Goal: Information Seeking & Learning: Check status

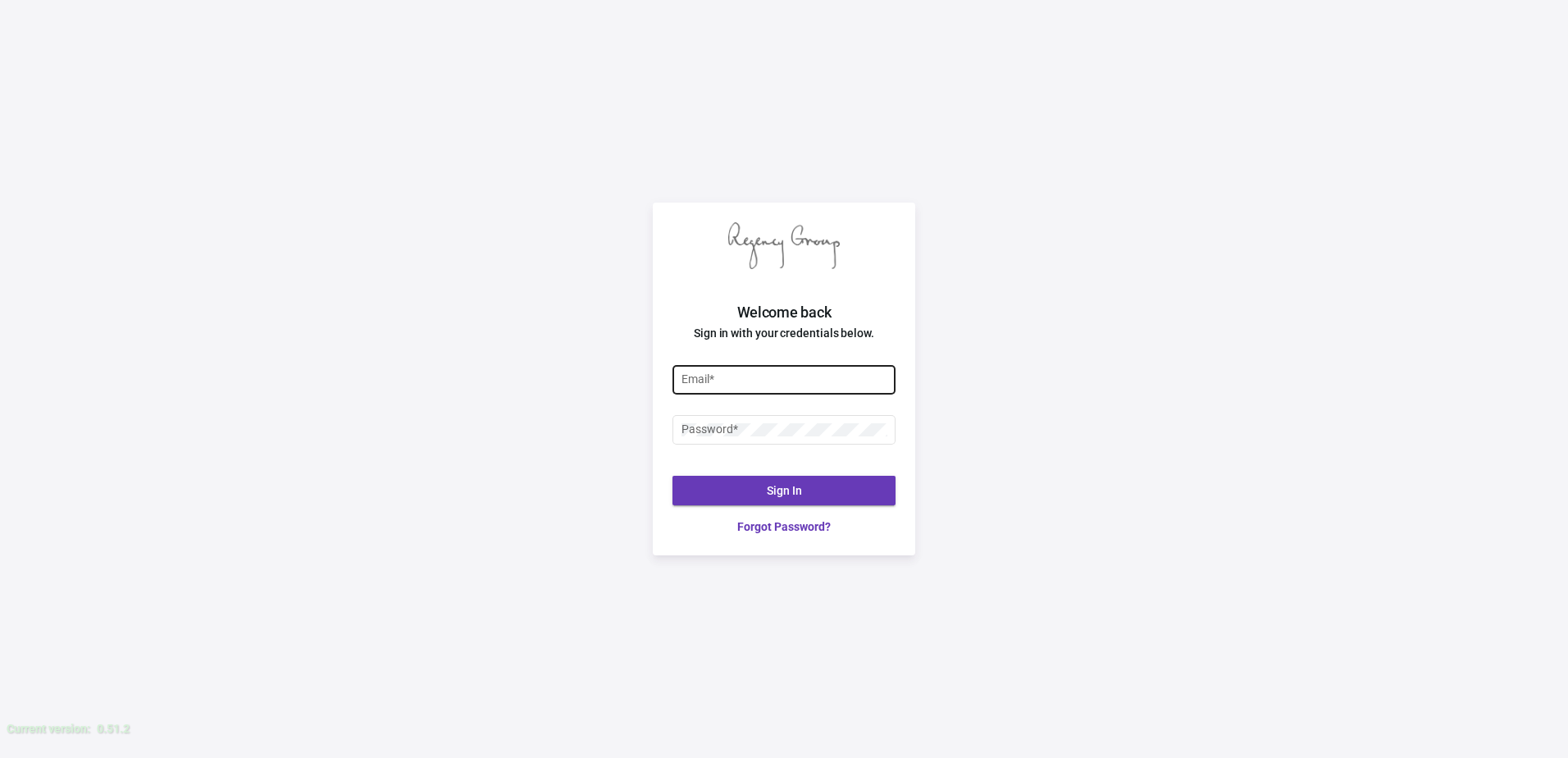
click at [791, 386] on div "Email *" at bounding box center [784, 379] width 206 height 32
type input "justin@theregencygroup.net"
click at [821, 456] on div "Password *" at bounding box center [784, 437] width 223 height 44
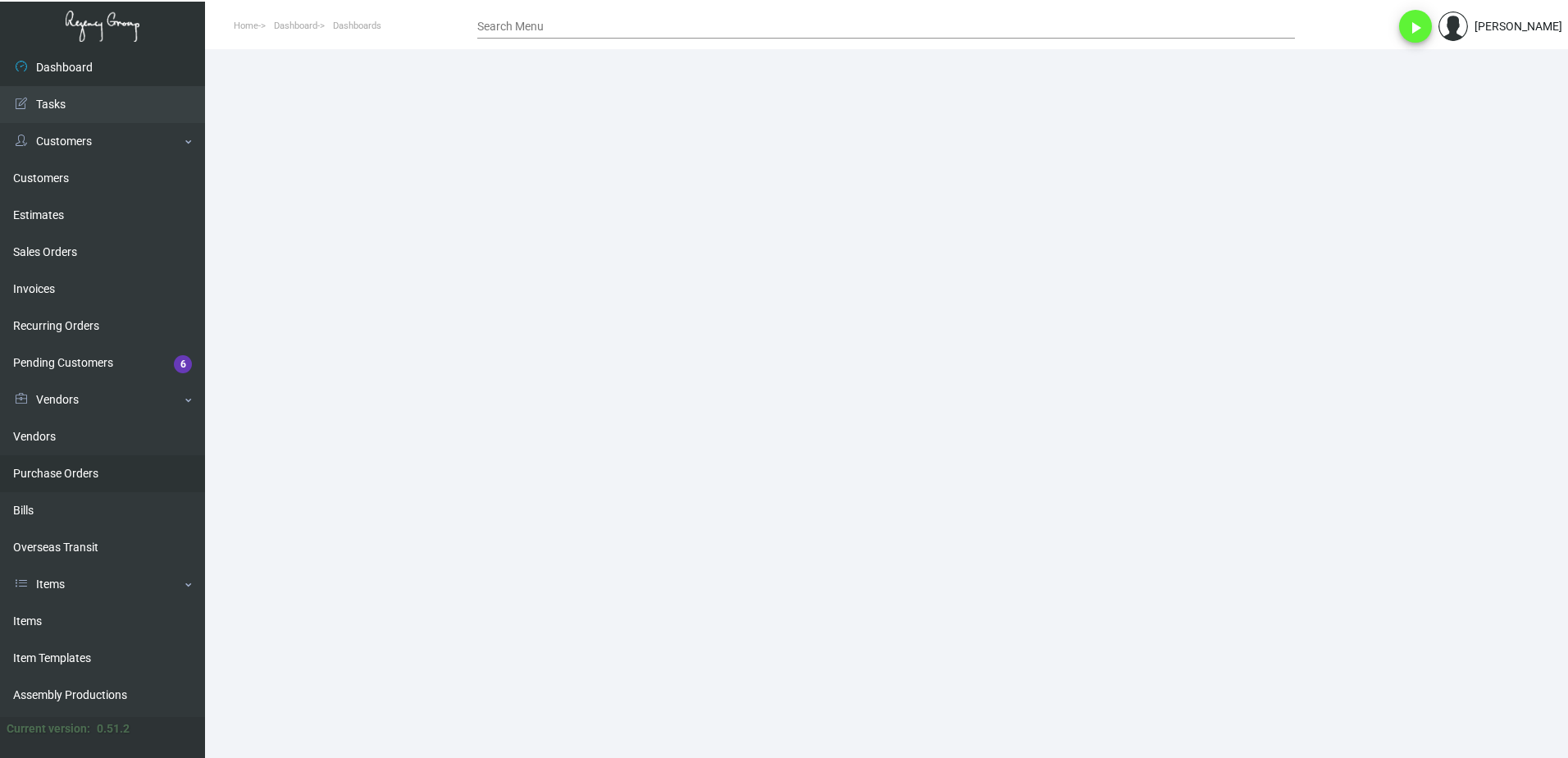
click at [63, 470] on link "Purchase Orders" at bounding box center [102, 473] width 205 height 37
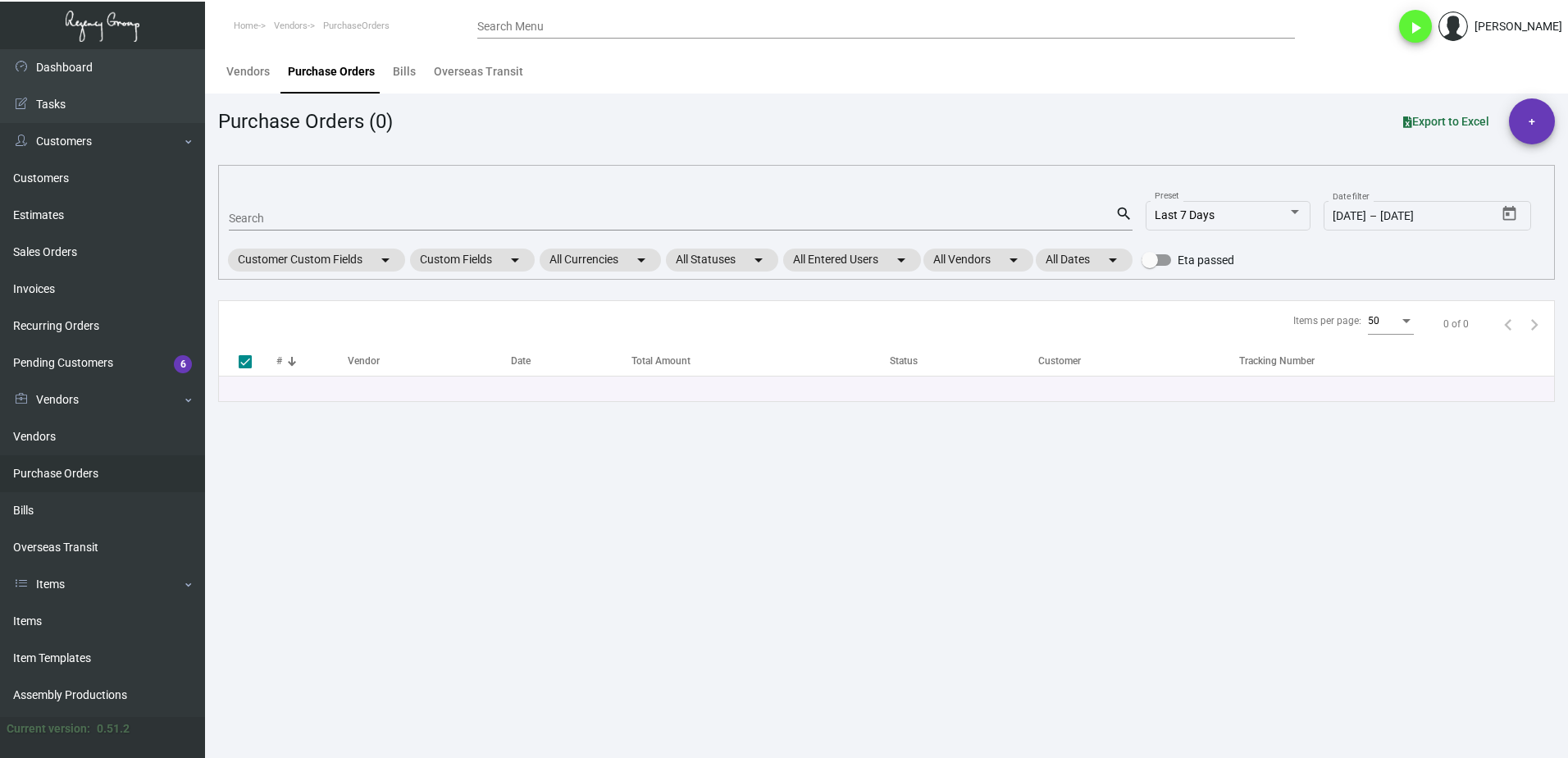
click at [336, 216] on input "Search" at bounding box center [671, 219] width 886 height 13
paste input "81030"
type input "81030"
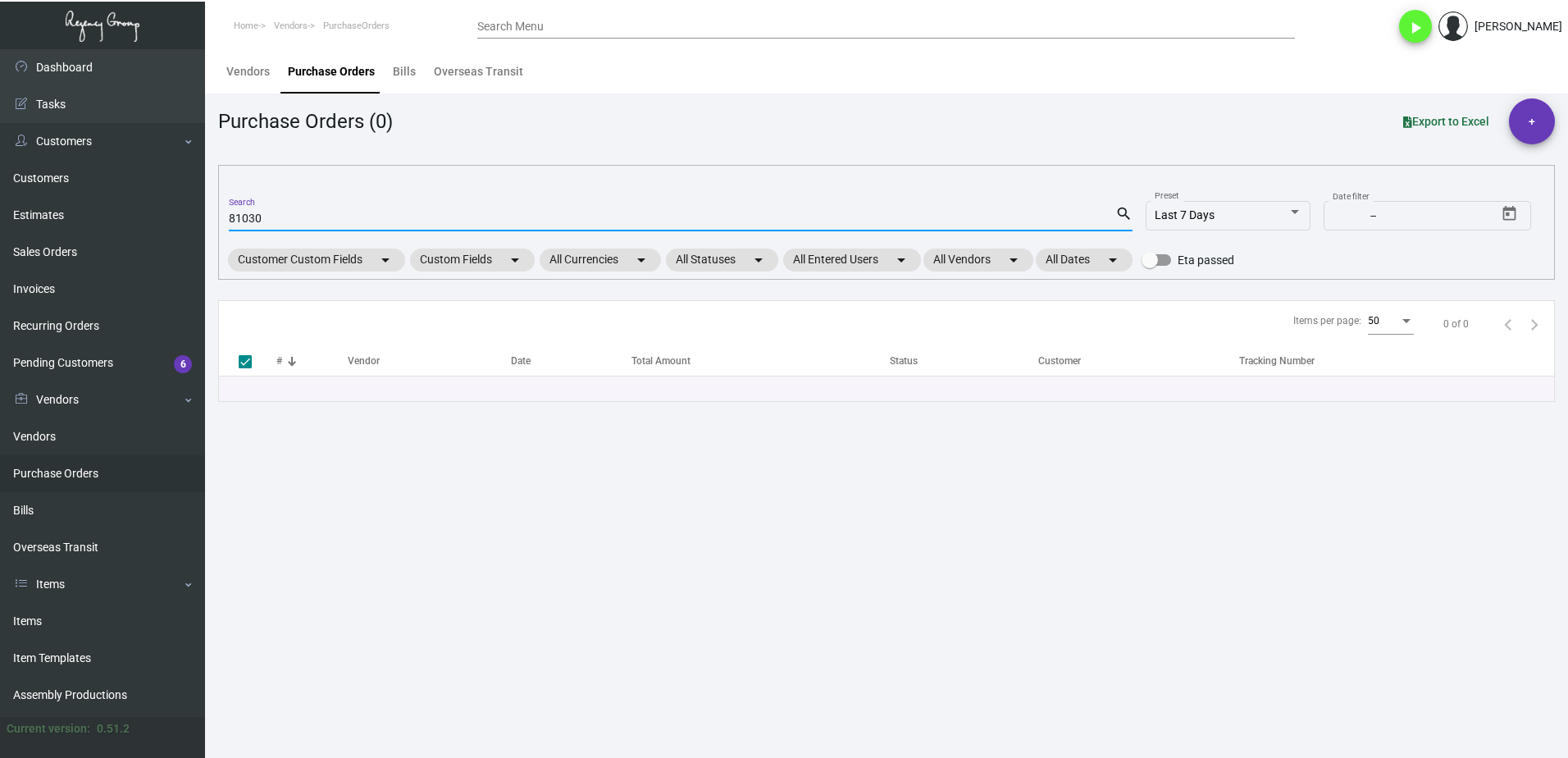
type input "81030"
checkbox input "false"
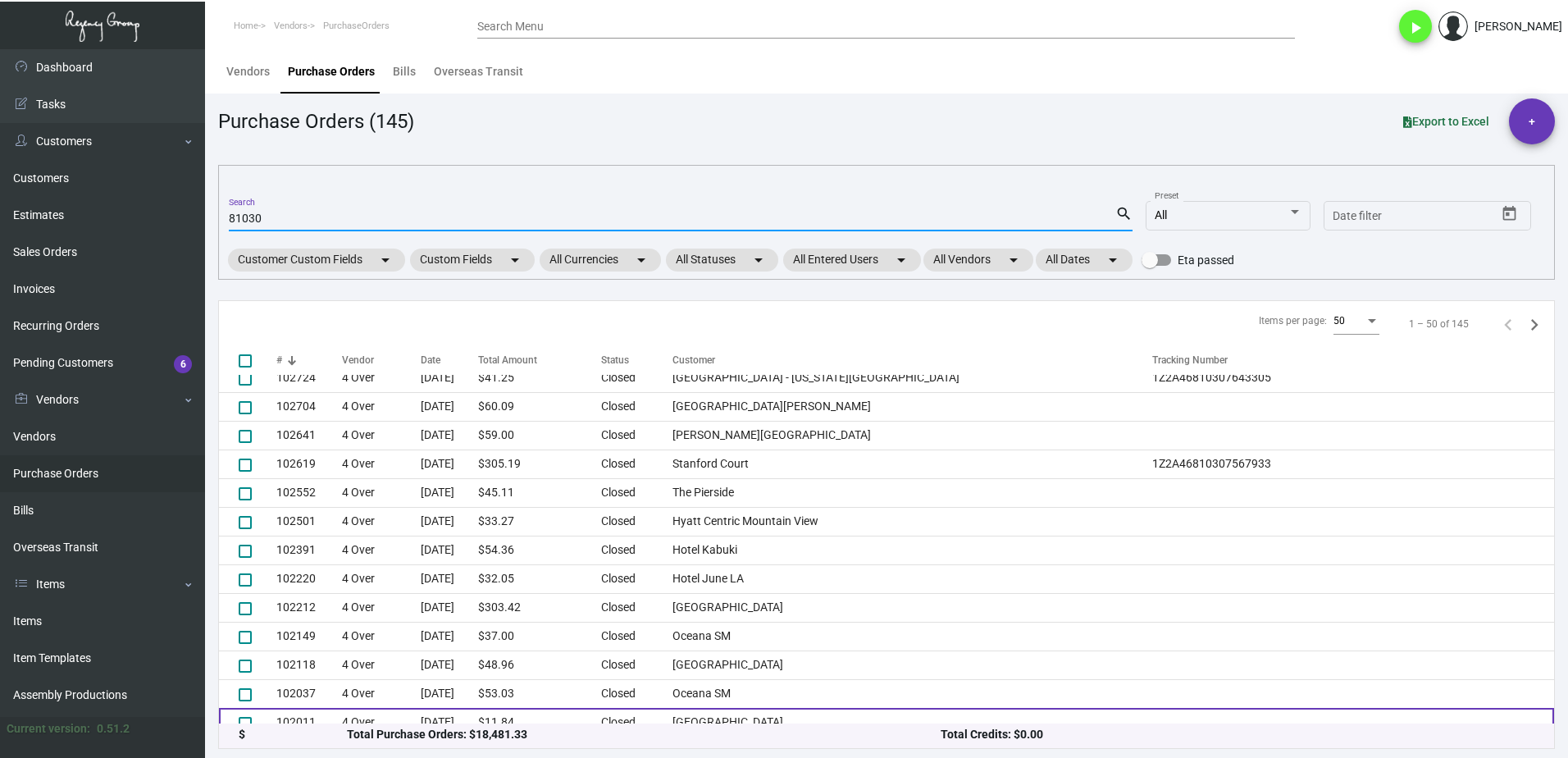
scroll to position [1088, 0]
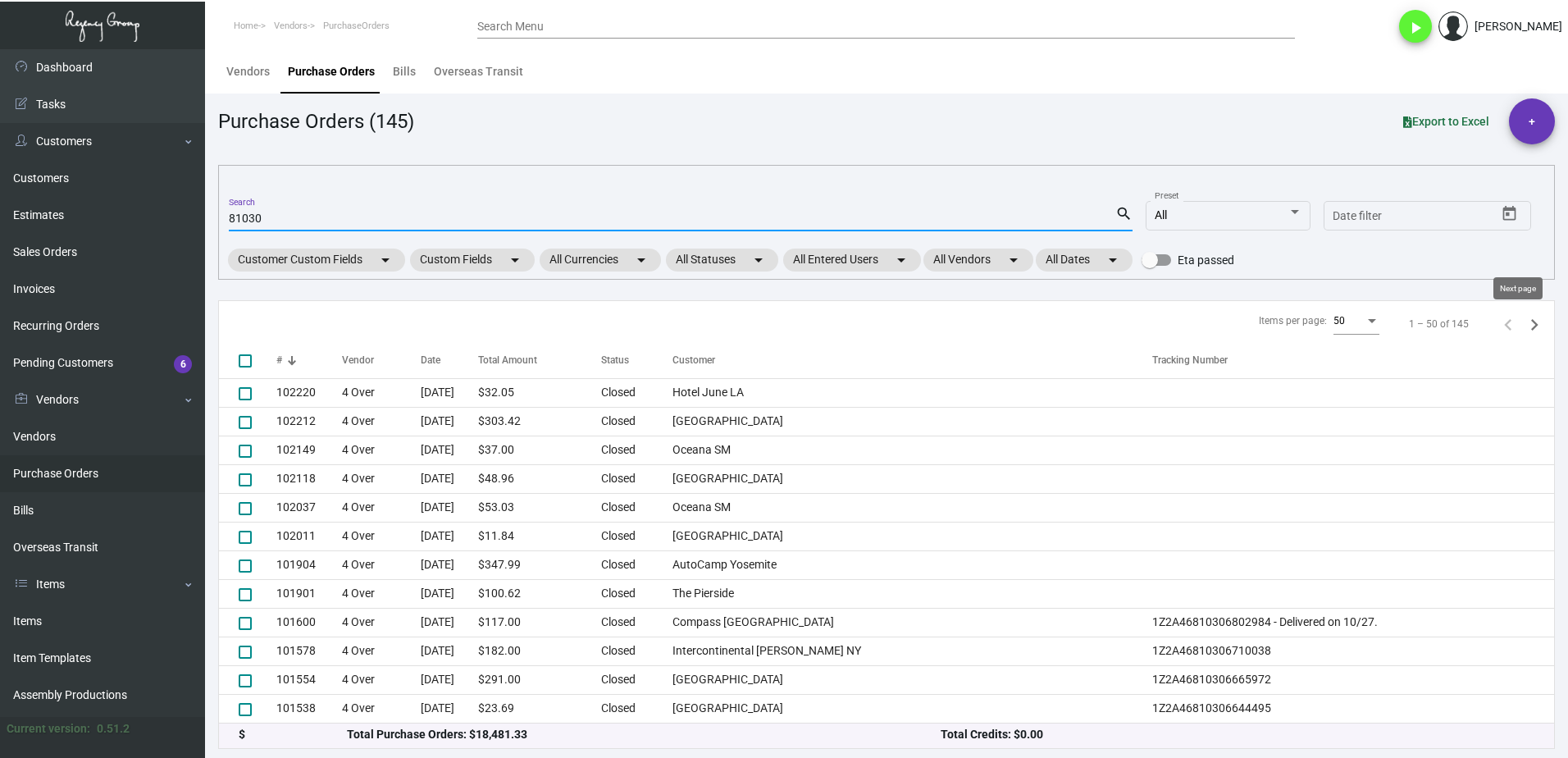
click at [1523, 326] on icon "Next page" at bounding box center [1535, 325] width 23 height 23
click at [1531, 326] on icon "Next page" at bounding box center [1535, 324] width 7 height 11
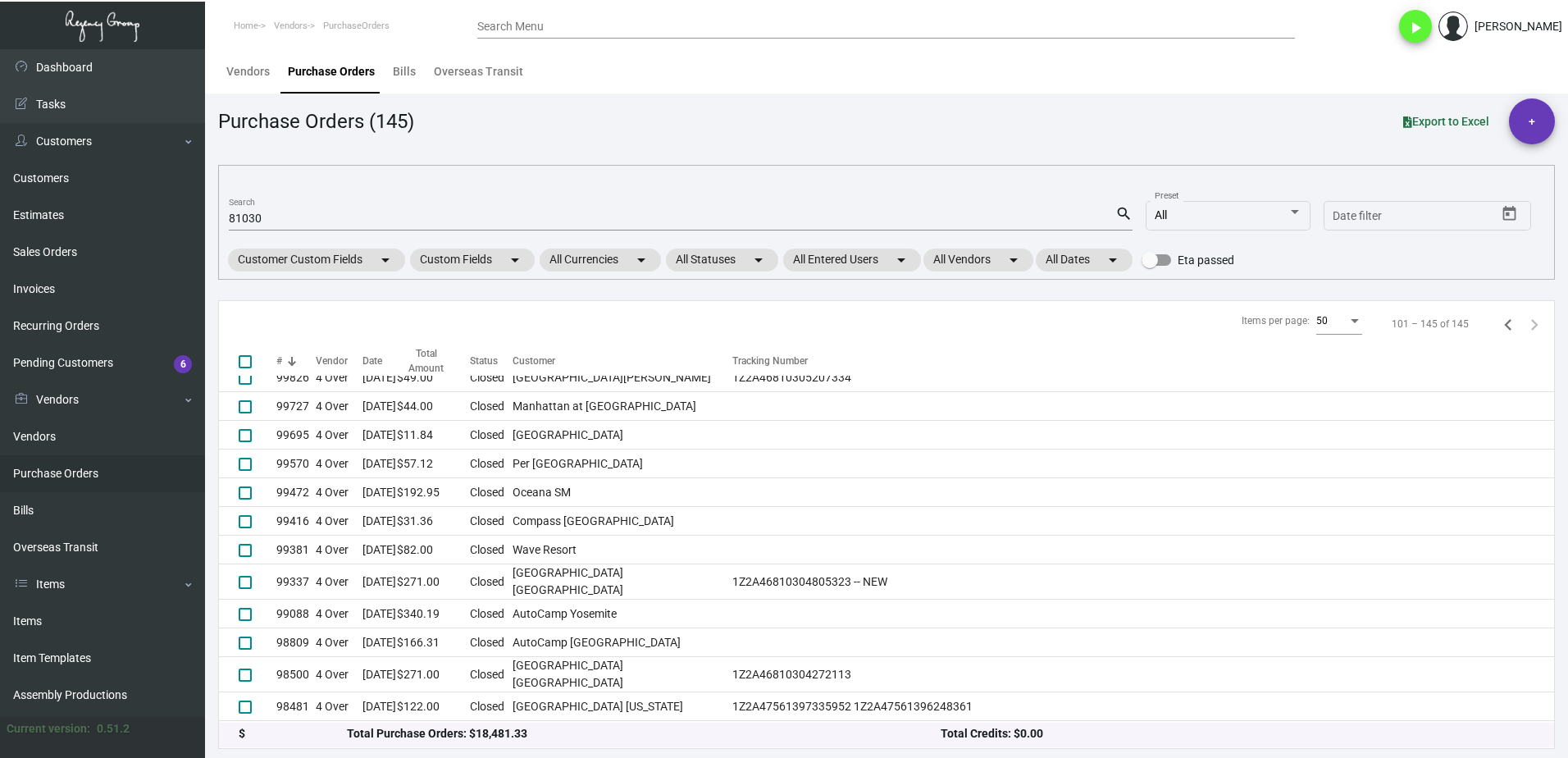
scroll to position [944, 0]
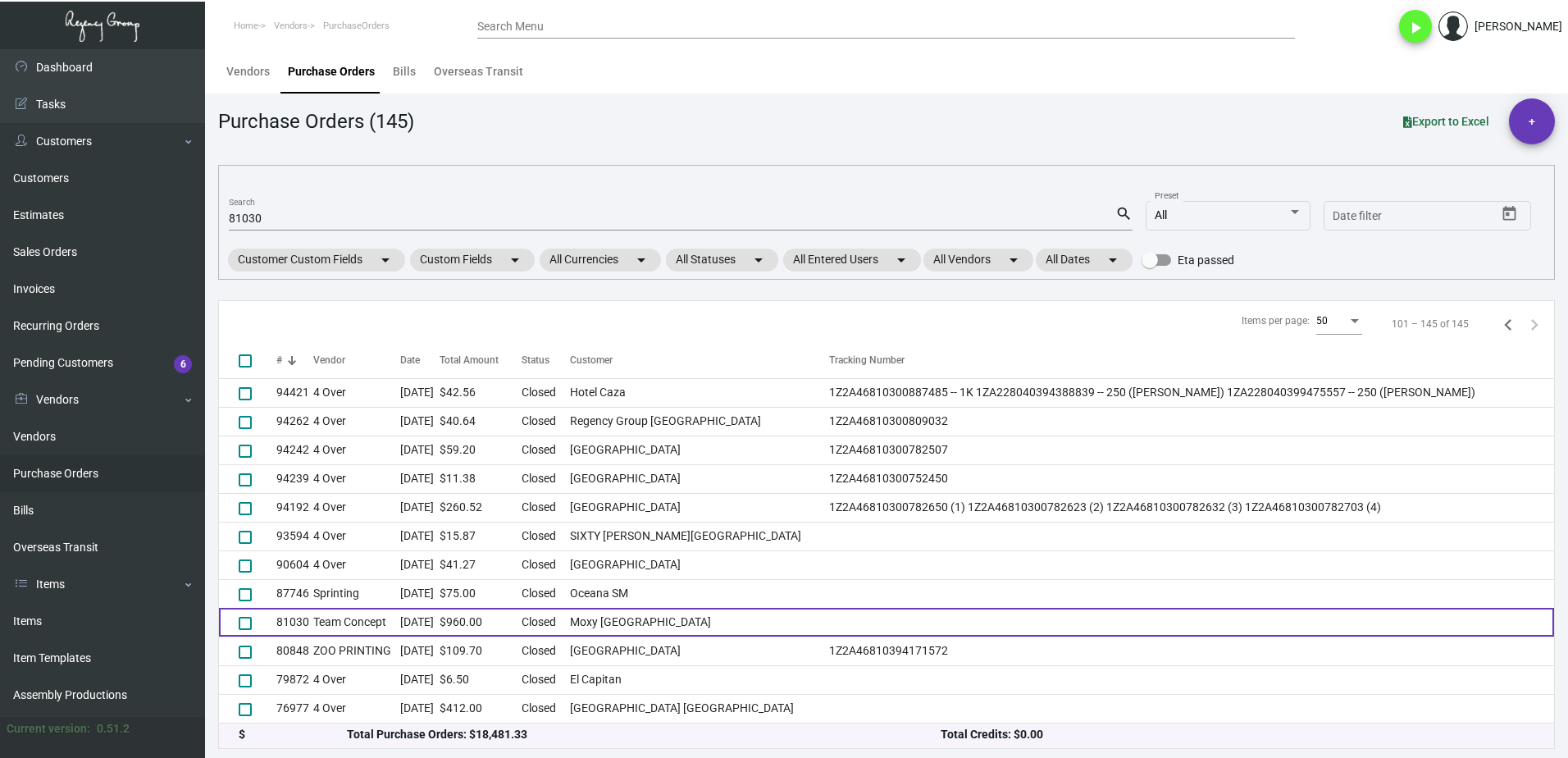
click at [412, 628] on td "Dec 23, 2020" at bounding box center [420, 622] width 39 height 29
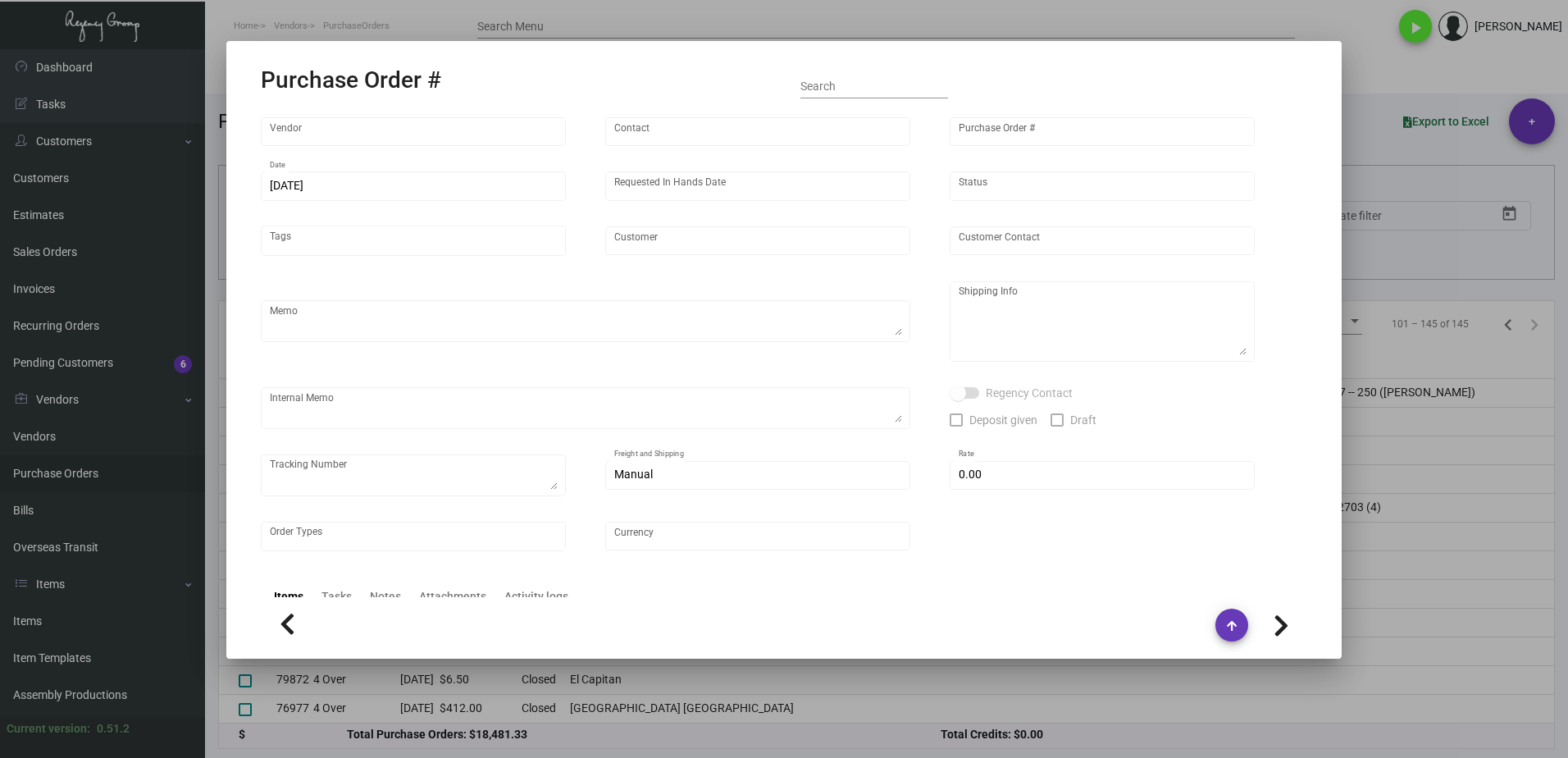
type input "Team Concept"
type input "Frank Babich"
type input "81030"
type input "12/23/2020"
type input "1/8/2021"
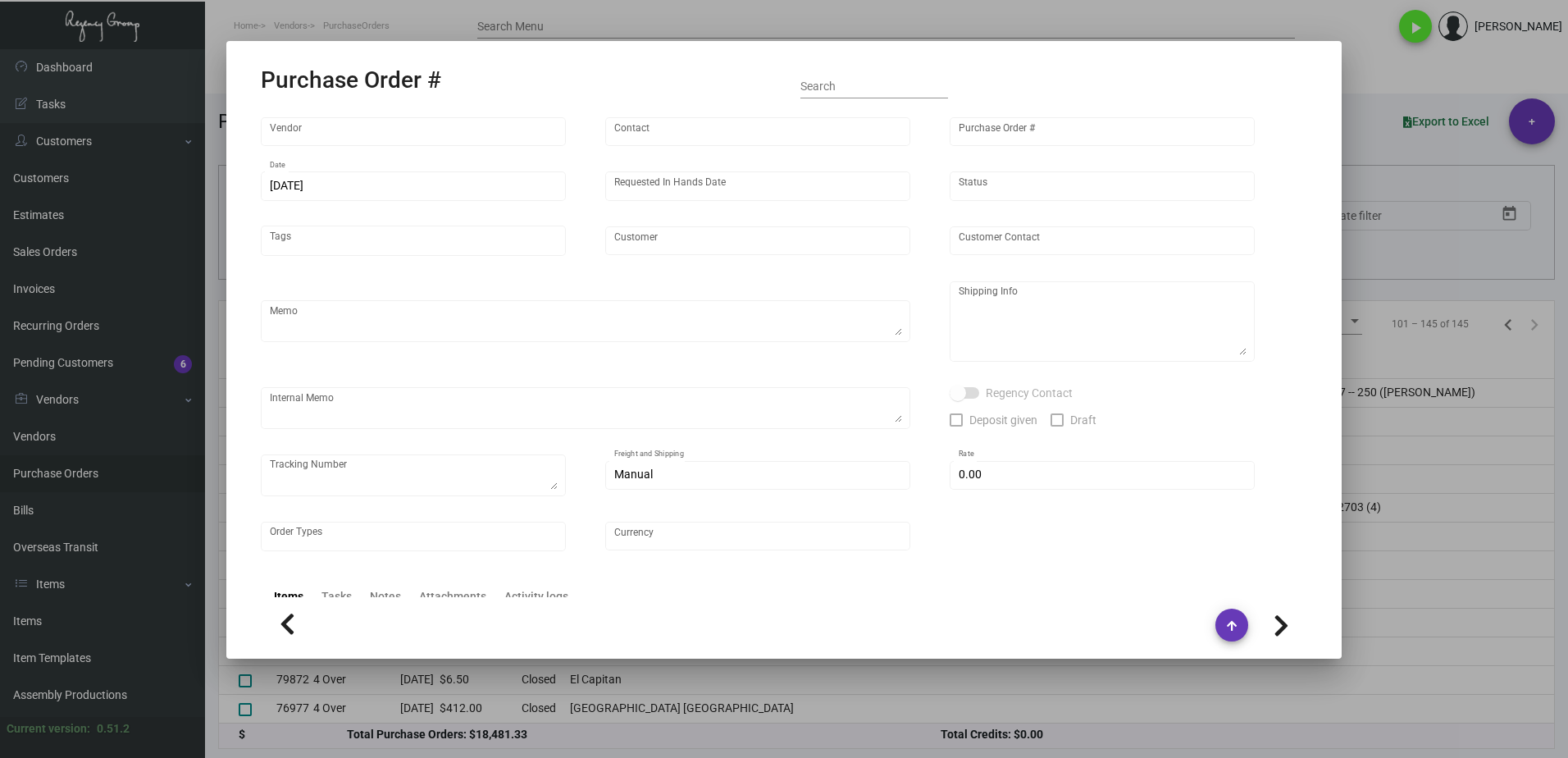
type input "Moxy South Beach"
type textarea "Please try to ship out before 01/08/2021. Thanks!"
type textarea "Regency Group NJ Isaac Cohen 22 Belgrove Dr. Kearny, NJ 07032 US"
type input "$ 0.00"
type input "United States Dollar $"
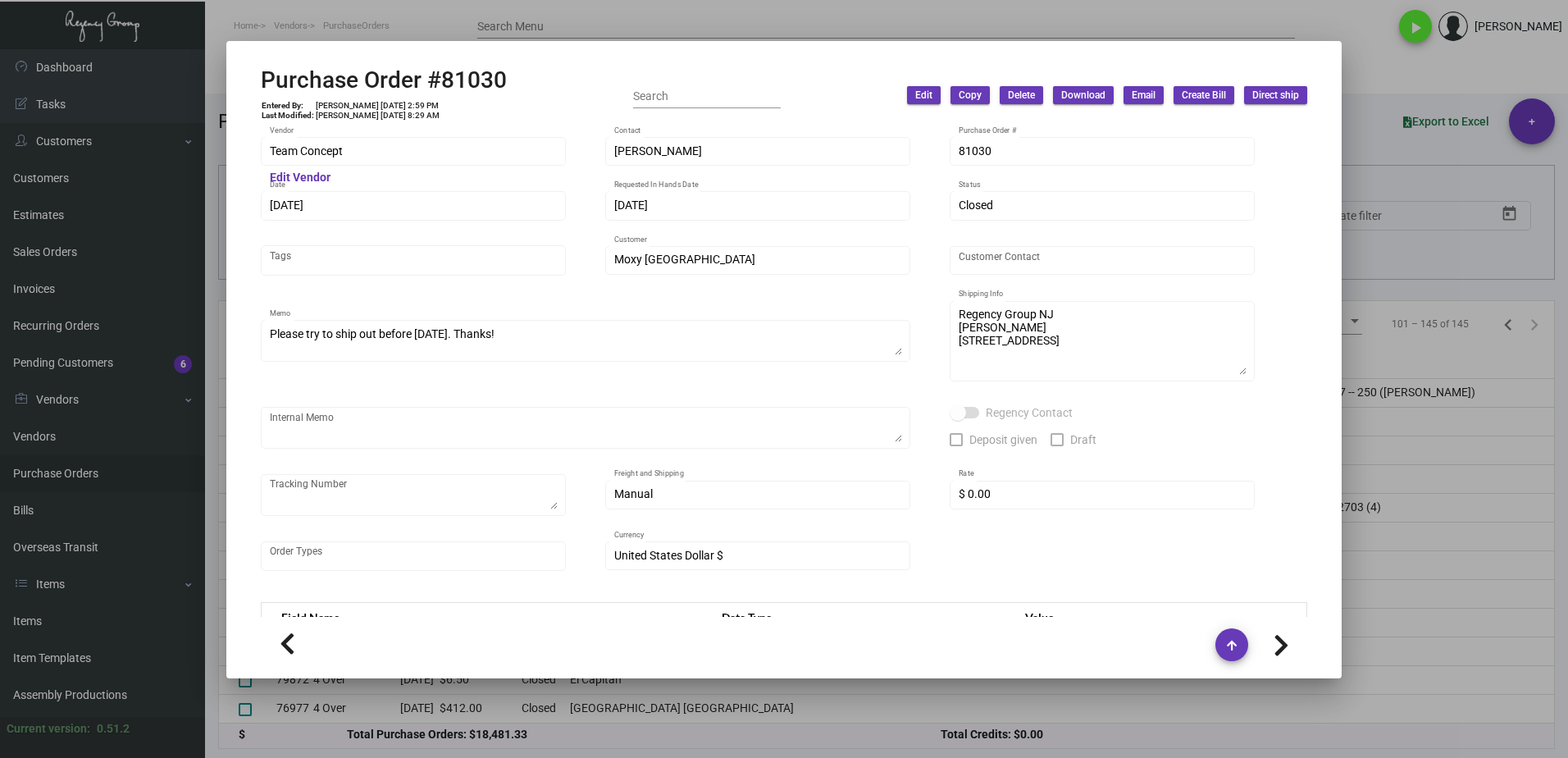
click at [528, 77] on div "Purchase Order #81030 Entered By: Sophie Zhou 12/8/20, 2:59 PM Last Modified: E…" at bounding box center [784, 96] width 1046 height 58
drag, startPoint x: 483, startPoint y: 77, endPoint x: 4, endPoint y: 179, distance: 489.7
click at [206, 78] on div "Purchase Order #81030 Entered By: Sophie Zhou 12/8/20, 2:59 PM Last Modified: E…" at bounding box center [784, 379] width 1568 height 758
click at [378, 142] on div "Team Concept Vendor" at bounding box center [414, 150] width 288 height 32
click at [237, 139] on mat-dialog-container "Purchase Order #81030 Entered By: Sophie Zhou 12/8/20, 2:59 PM Last Modified: E…" at bounding box center [784, 359] width 1116 height 637
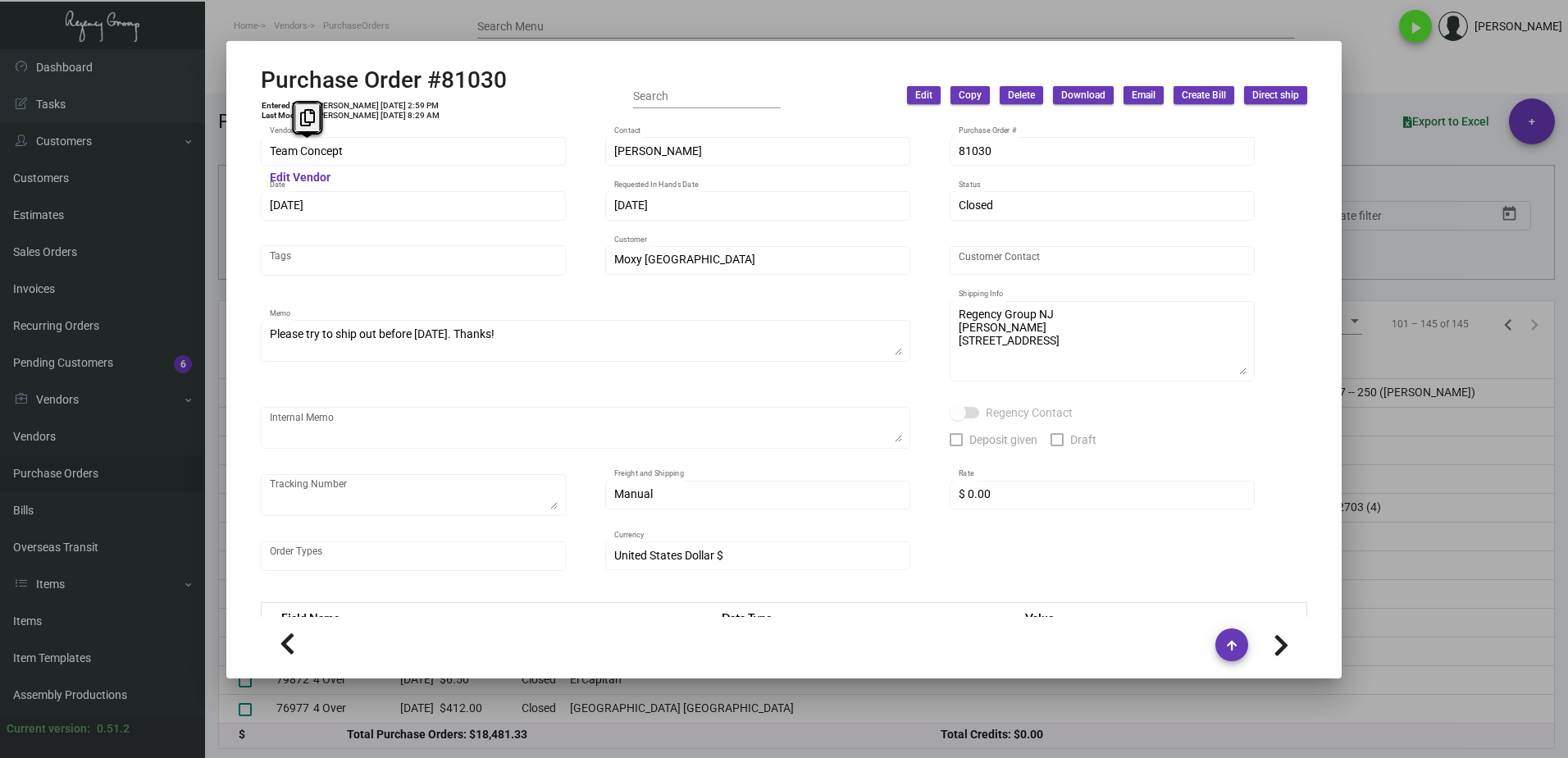
drag, startPoint x: 375, startPoint y: 115, endPoint x: 379, endPoint y: 107, distance: 8.9
click at [375, 115] on td "Evelin Hernandez 1/8/21, 8:29 AM" at bounding box center [377, 115] width 126 height 10
drag, startPoint x: 394, startPoint y: 104, endPoint x: 367, endPoint y: 108, distance: 27.3
click at [365, 105] on td "Sophie Zhou 12/8/20, 2:59 PM" at bounding box center [377, 105] width 126 height 10
copy td "12/8/20"
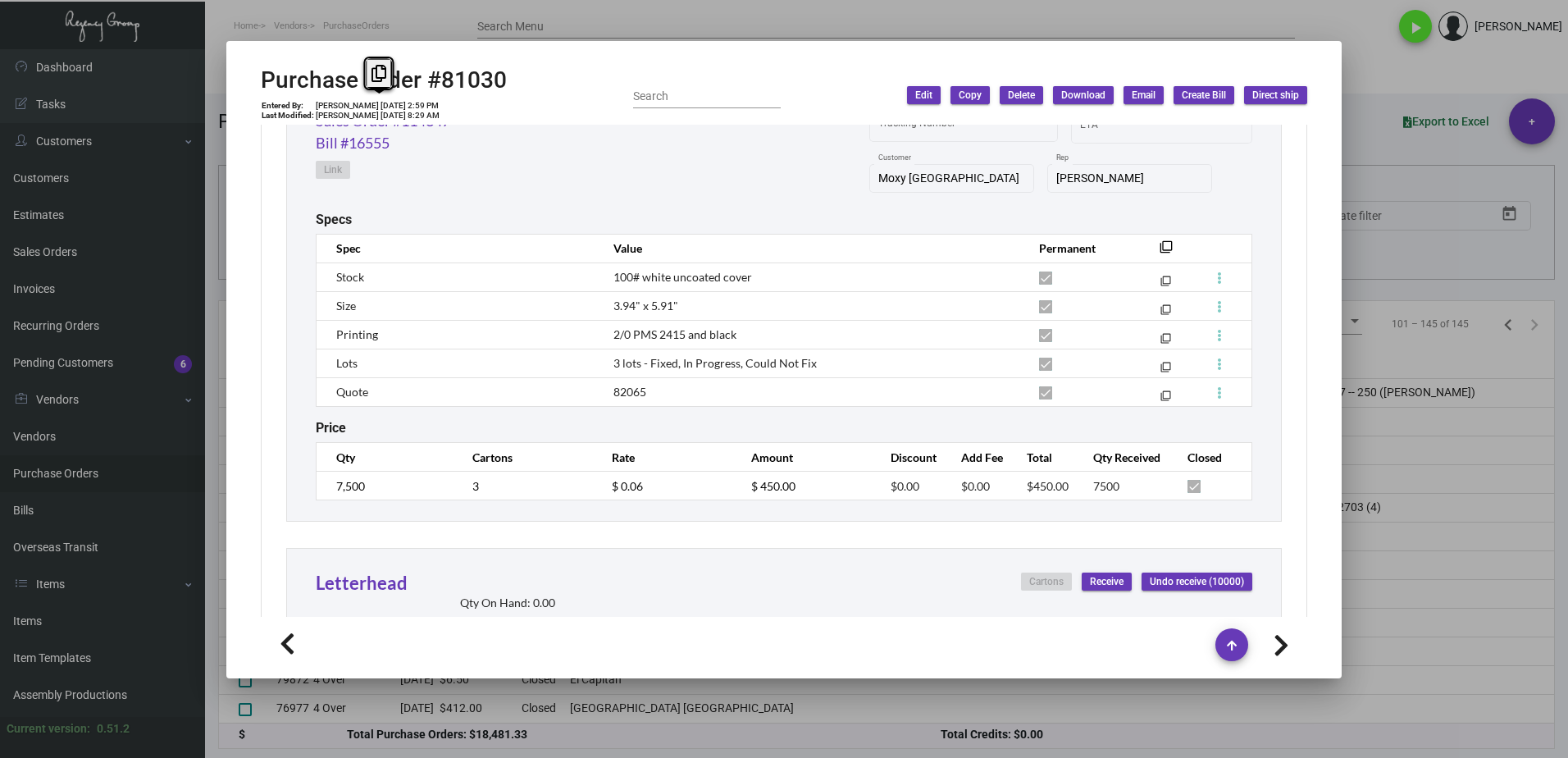
scroll to position [820, 0]
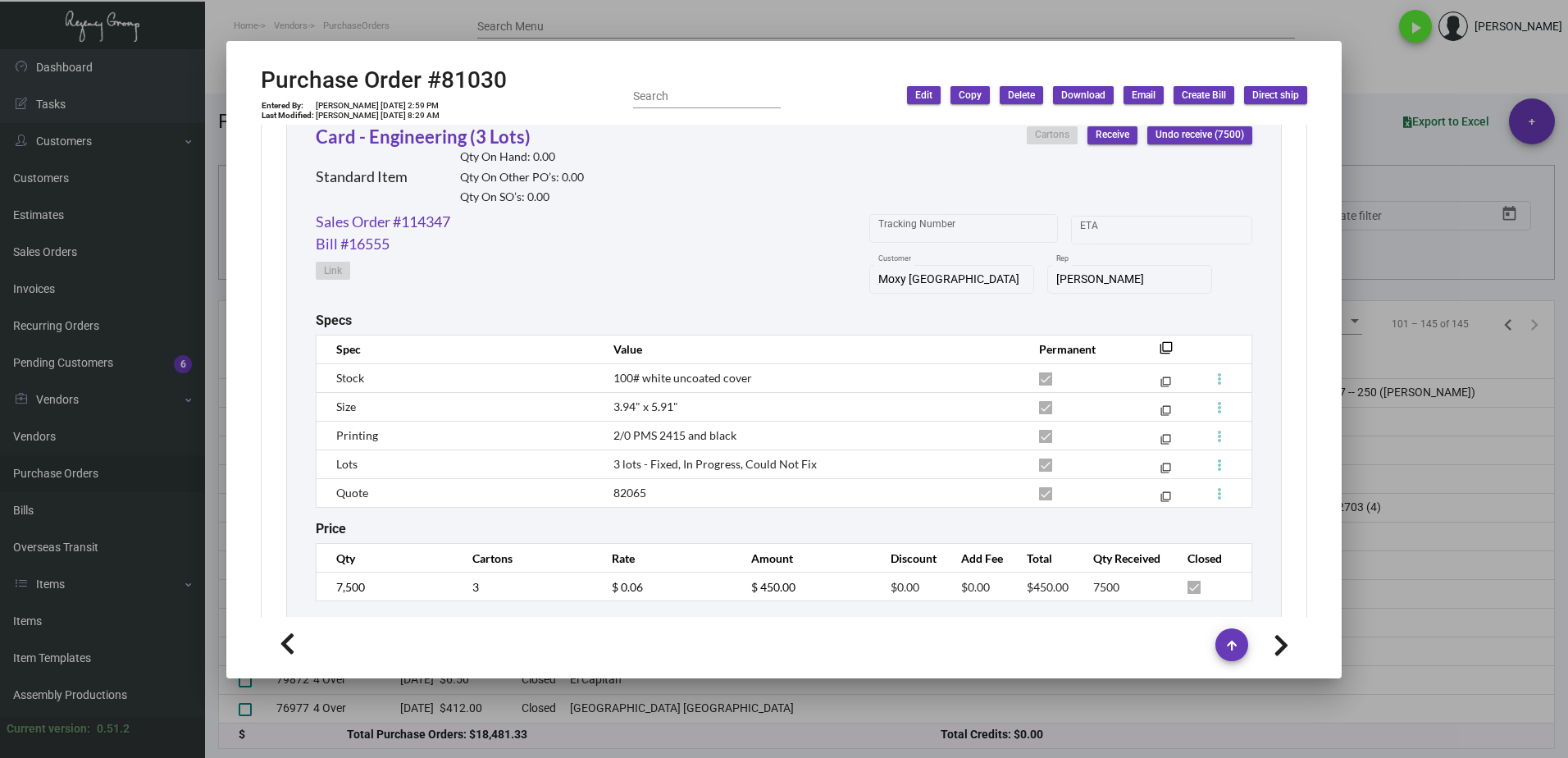
click at [330, 595] on td "7,500" at bounding box center [386, 587] width 140 height 29
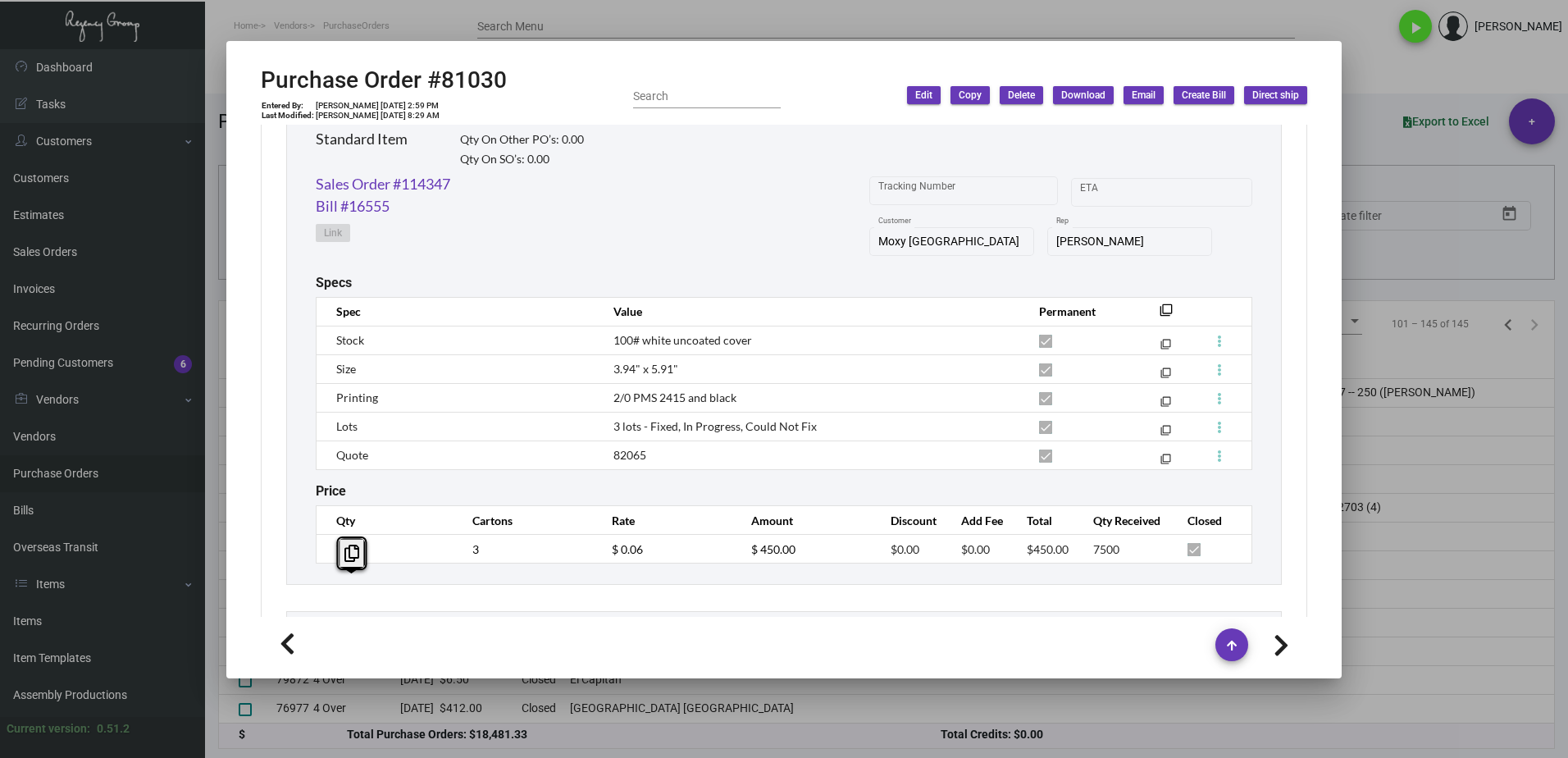
scroll to position [738, 0]
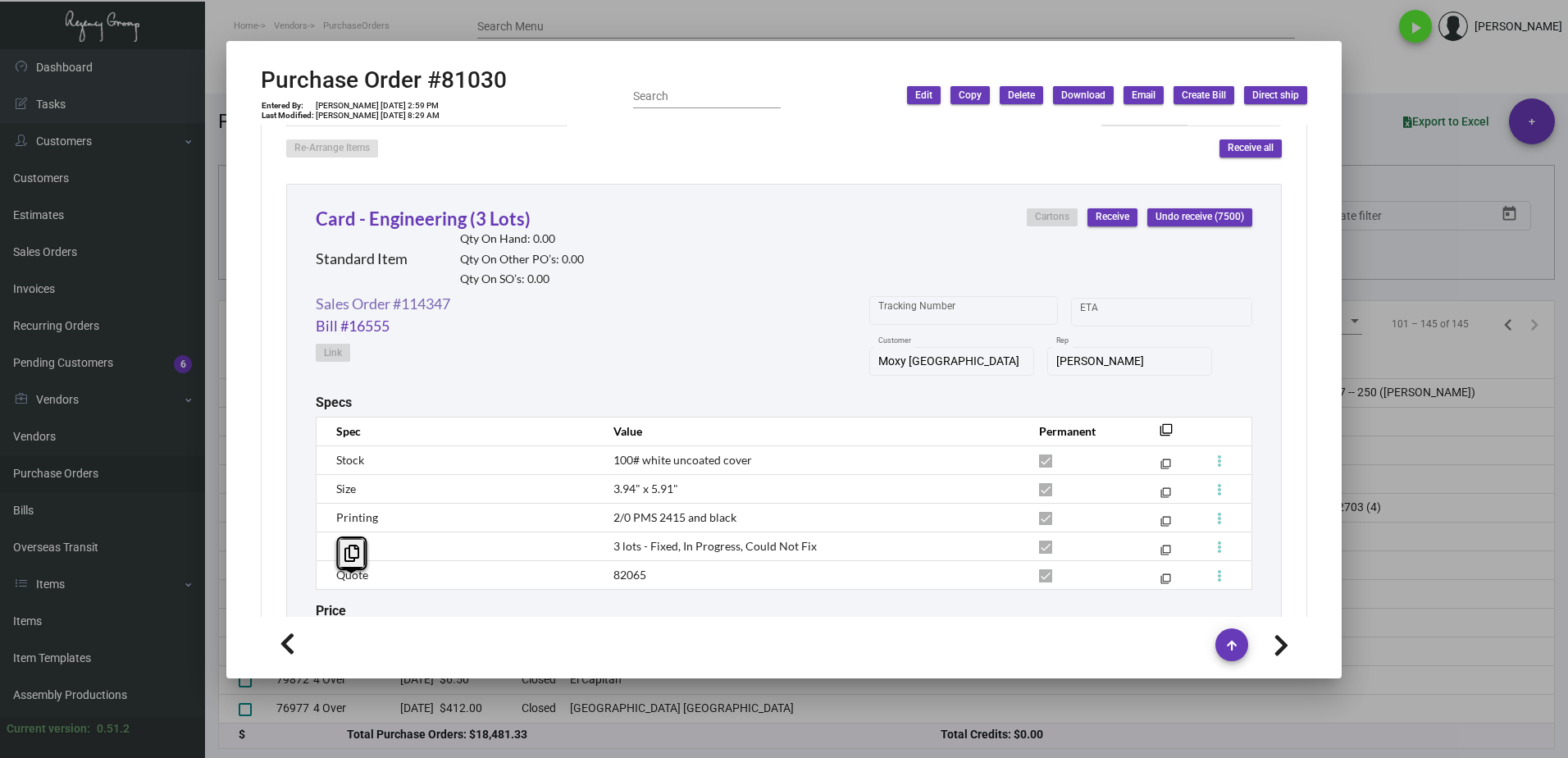
click at [425, 305] on link "Sales Order #114347" at bounding box center [382, 303] width 134 height 22
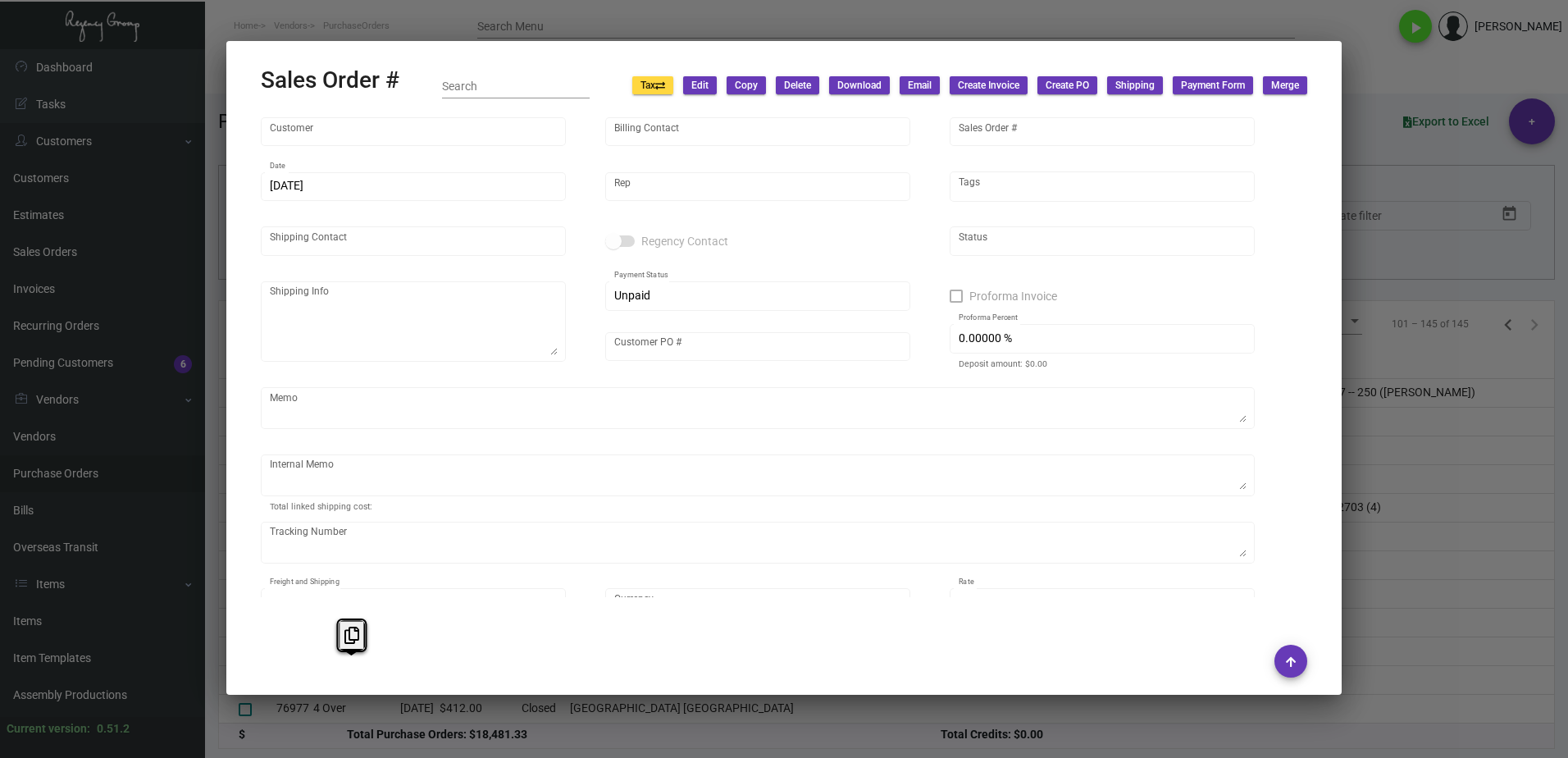
type input "Moxy South Beach"
type input "Leslie Weil"
type input "114347"
type input "12/1/2020"
type input "Yossi Loeb"
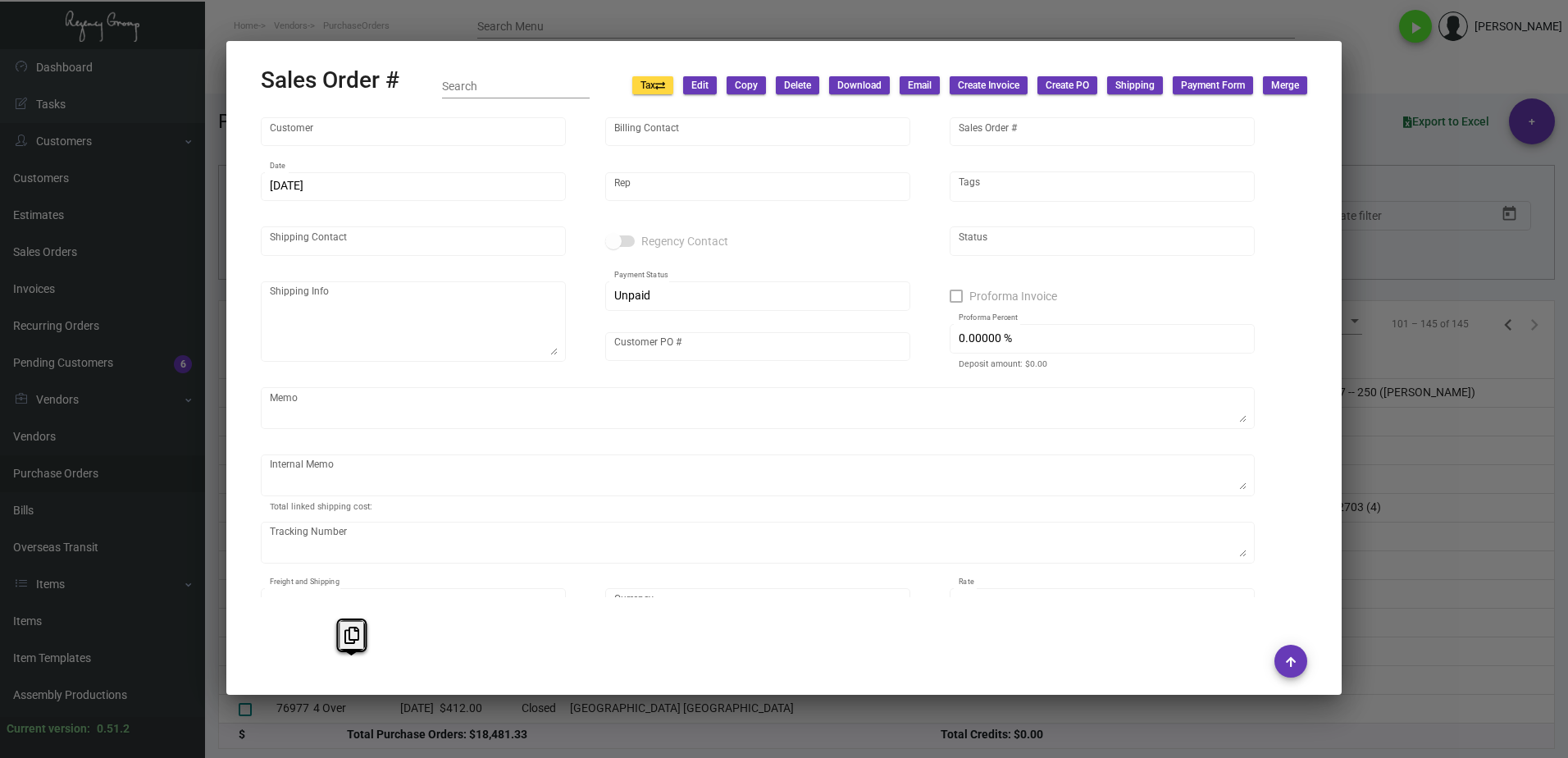
type input "Leslie Weil"
type textarea "Moxy South Beach Leslie Weil 915 Washington Avenue Miami Beach, FL 33139"
type input "Constance Turner"
checkbox input "true"
type input "50.00000 %"
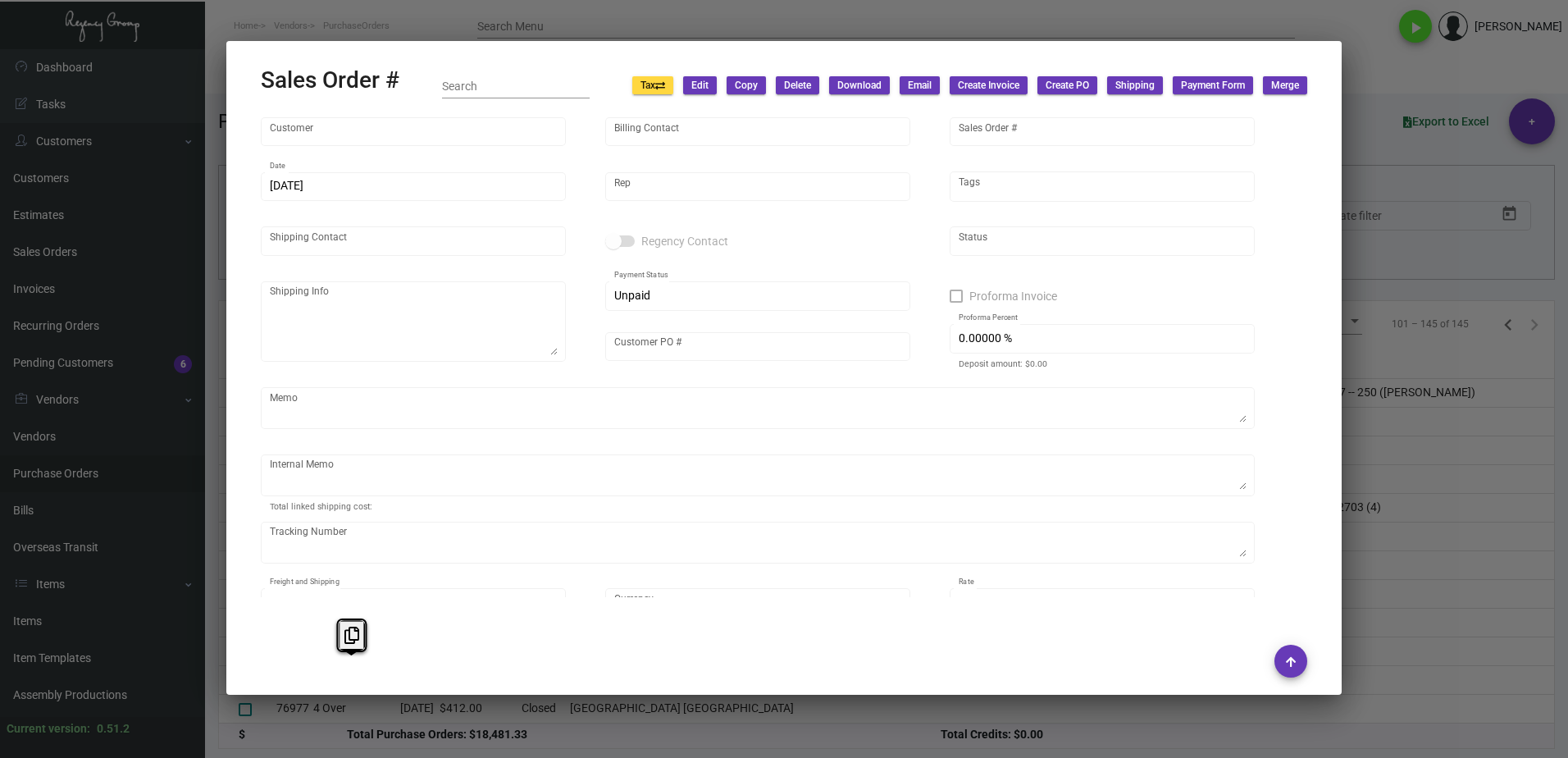
type textarea "Opening order for hotel. To be shipped out mid-January 2021. UPS Ground $14.16 …"
type input "United States Dollar $"
type input "7.00000 %"
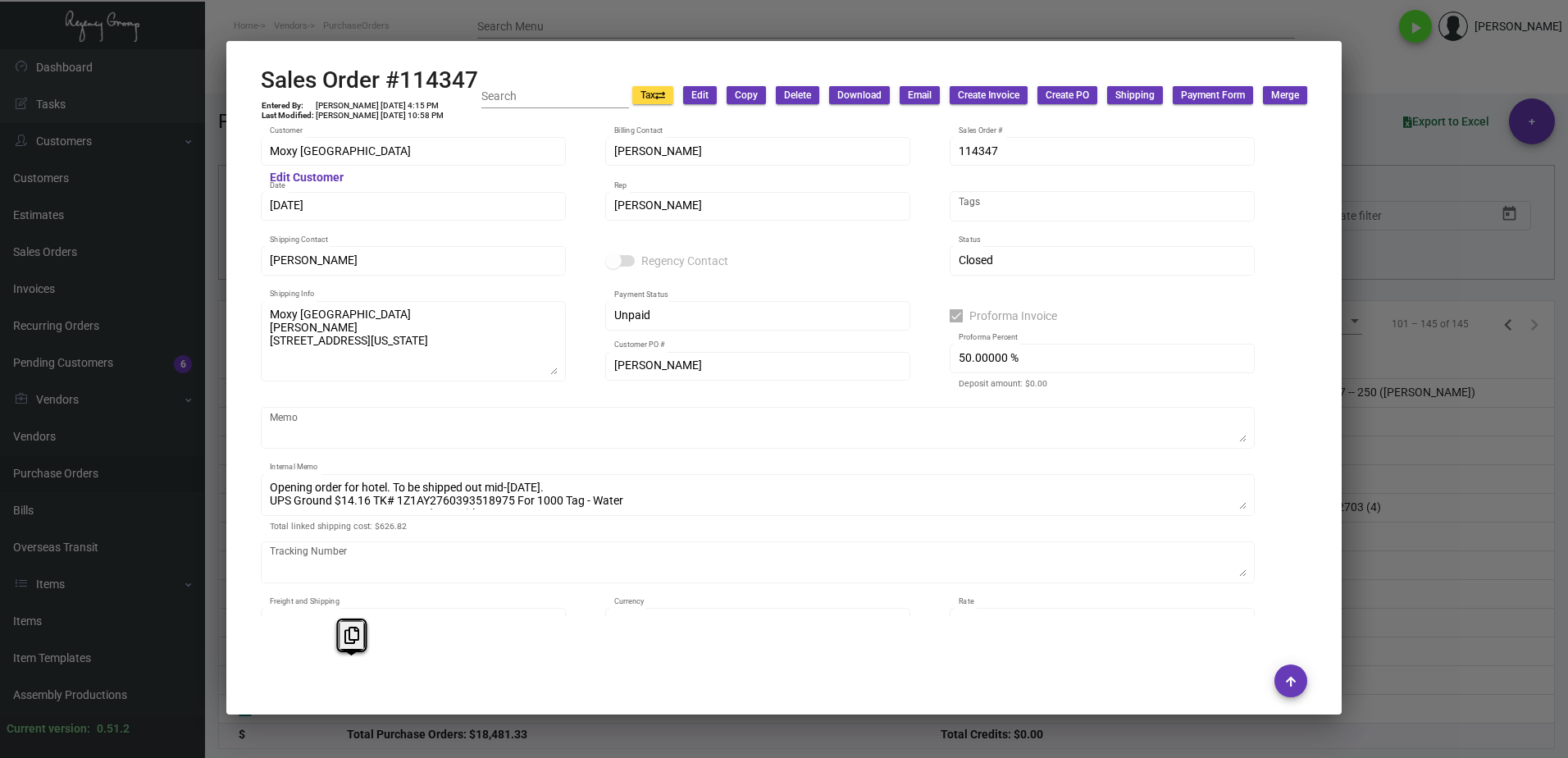
click at [518, 74] on div "Sales Order #114347 Entered By: Sophie Zhou 12/1/20, 4:15 PM Last Modified: Yos…" at bounding box center [784, 96] width 1046 height 58
drag, startPoint x: 504, startPoint y: 77, endPoint x: 322, endPoint y: 83, distance: 182.1
click at [255, 83] on mat-dialog-container "Sales Order #114347 Entered By: Sophie Zhou 12/1/20, 4:15 PM Last Modified: Yos…" at bounding box center [784, 378] width 1116 height 673
click at [463, 68] on h2 "Sales Order #114347" at bounding box center [369, 81] width 217 height 28
click at [469, 76] on h2 "Sales Order #114347" at bounding box center [369, 81] width 217 height 28
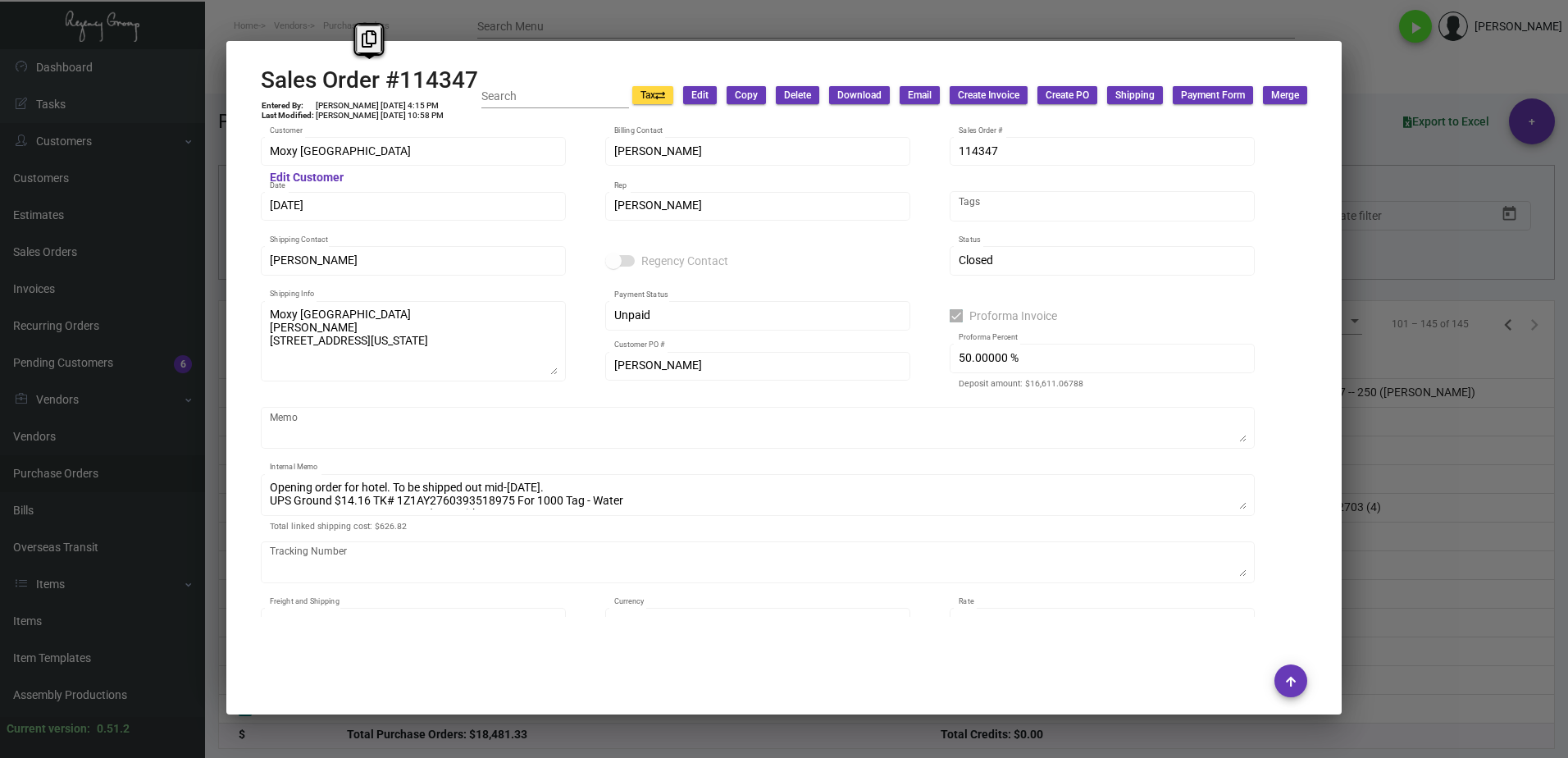
click at [475, 77] on h2 "Sales Order #114347" at bounding box center [369, 81] width 217 height 28
click at [457, 81] on h2 "Sales Order #114347" at bounding box center [369, 81] width 217 height 28
click at [470, 95] on div "Sales Order #114347 Entered By: Sophie Zhou 12/1/20, 4:15 PM Last Modified: Yos…" at bounding box center [369, 96] width 217 height 58
drag, startPoint x: 474, startPoint y: 82, endPoint x: 272, endPoint y: 109, distance: 203.8
click at [266, 86] on h2 "Sales Order #114347" at bounding box center [369, 81] width 217 height 28
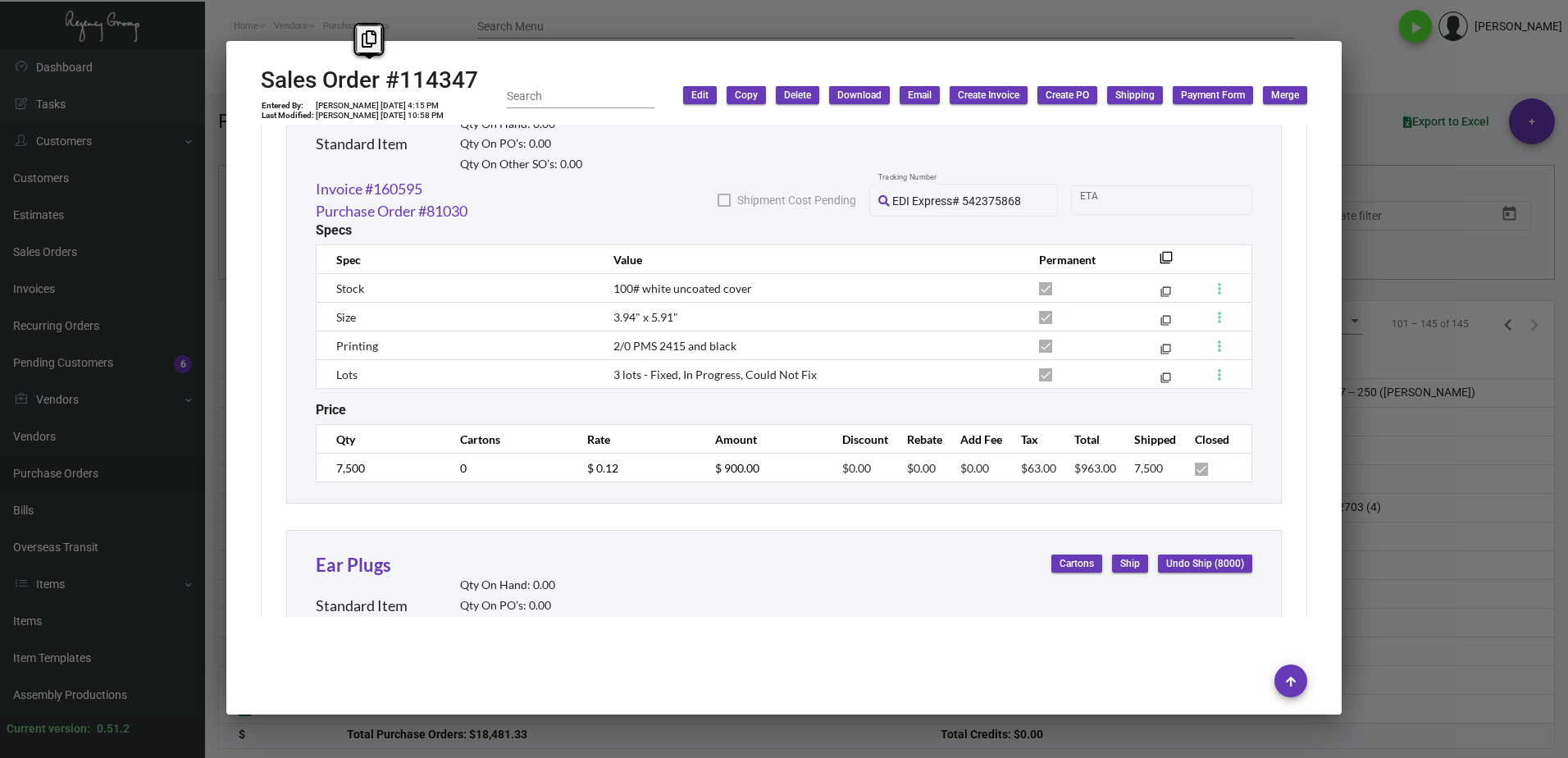
scroll to position [1989, 0]
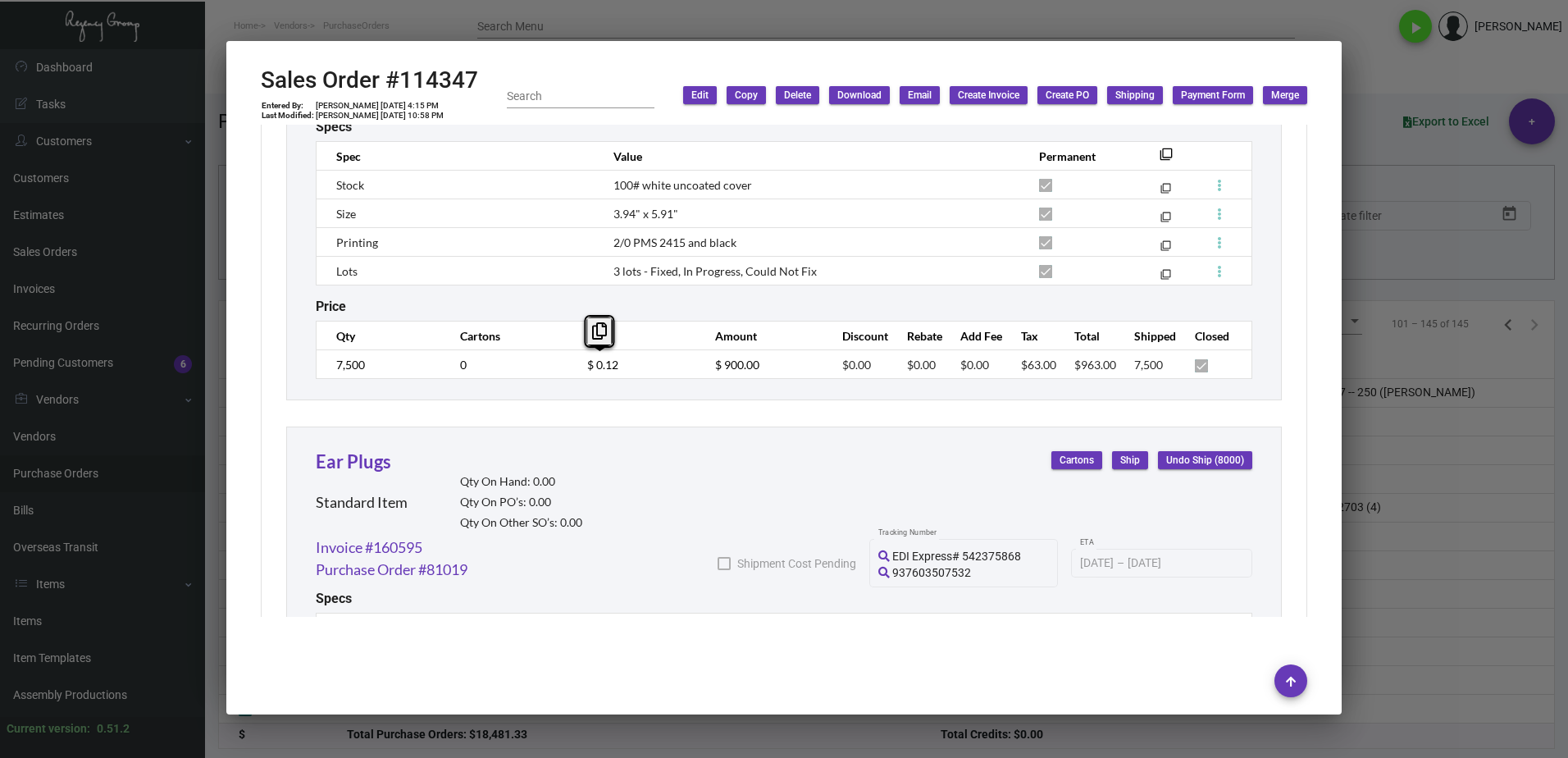
click at [557, 365] on tr "7,500 0 $ 0.12 $ 900.00 $0.00 $0.00 $0.00 $63.00 $963.00 7,500" at bounding box center [784, 365] width 936 height 29
click at [1465, 593] on div at bounding box center [784, 379] width 1568 height 758
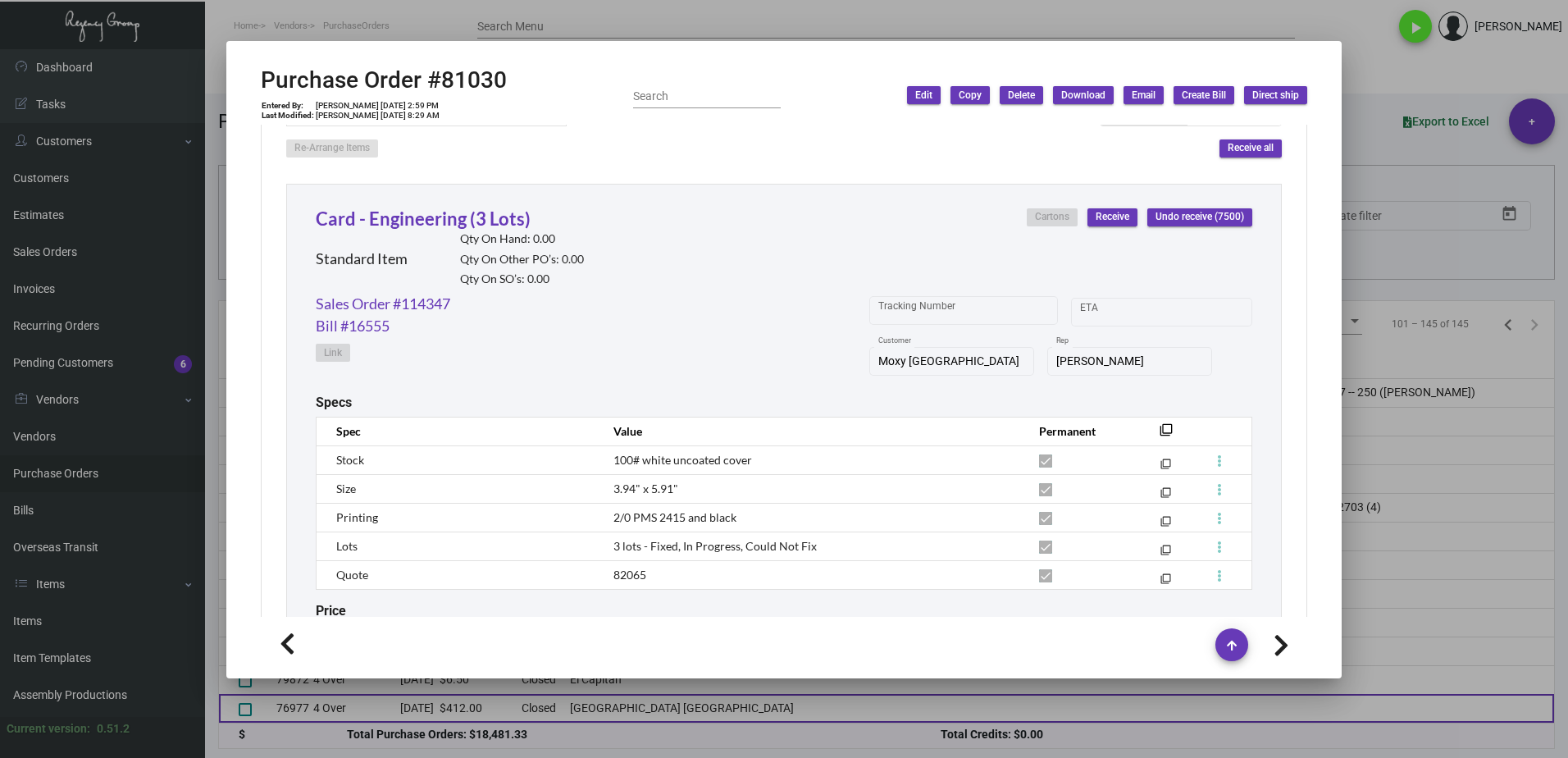
click at [423, 705] on div at bounding box center [784, 379] width 1568 height 758
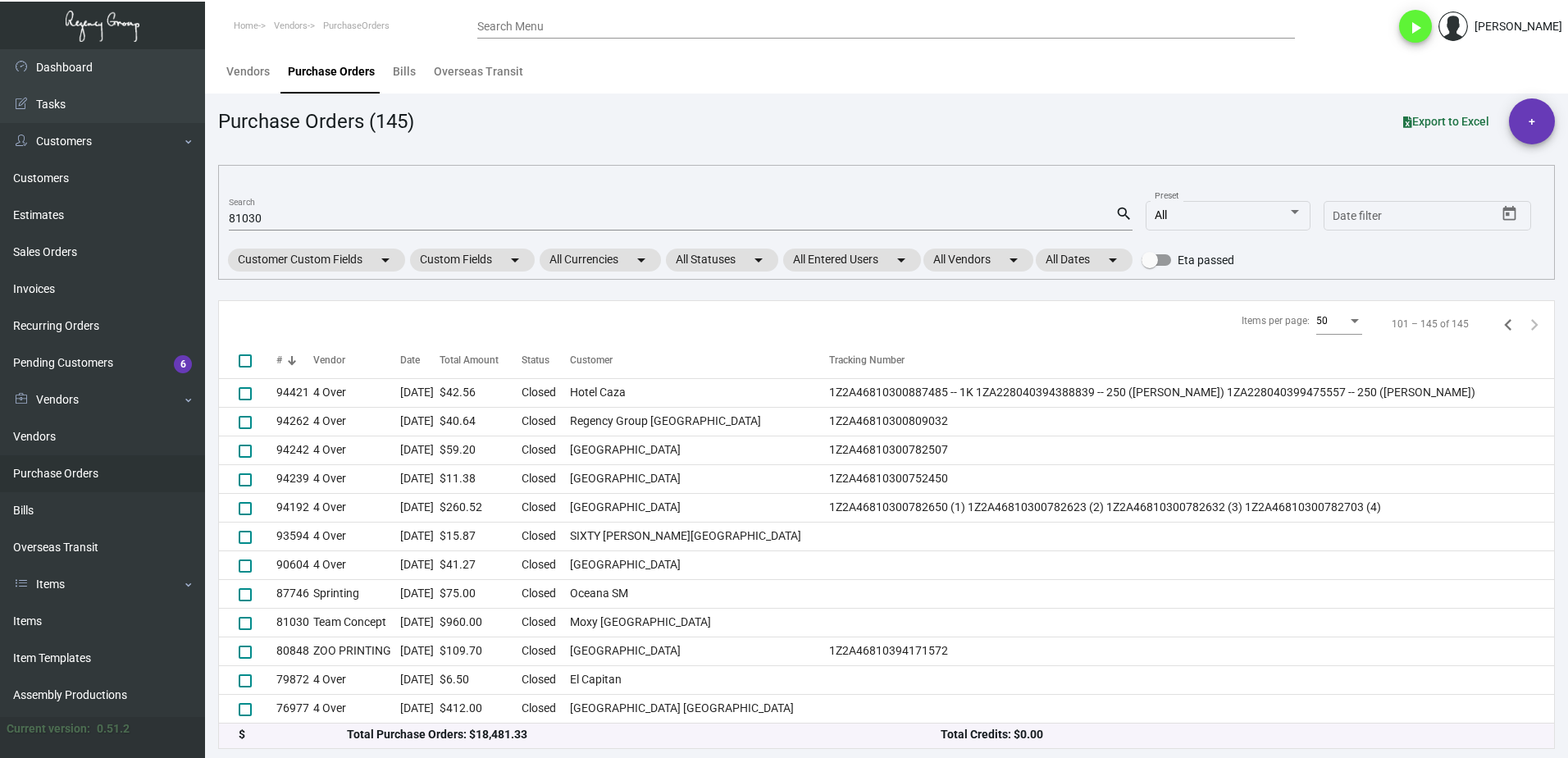
click at [126, 487] on link "Purchase Orders" at bounding box center [102, 473] width 205 height 37
click at [119, 480] on link "Purchase Orders" at bounding box center [102, 473] width 205 height 37
click at [261, 222] on input "81030" at bounding box center [671, 219] width 886 height 13
paste input "106065"
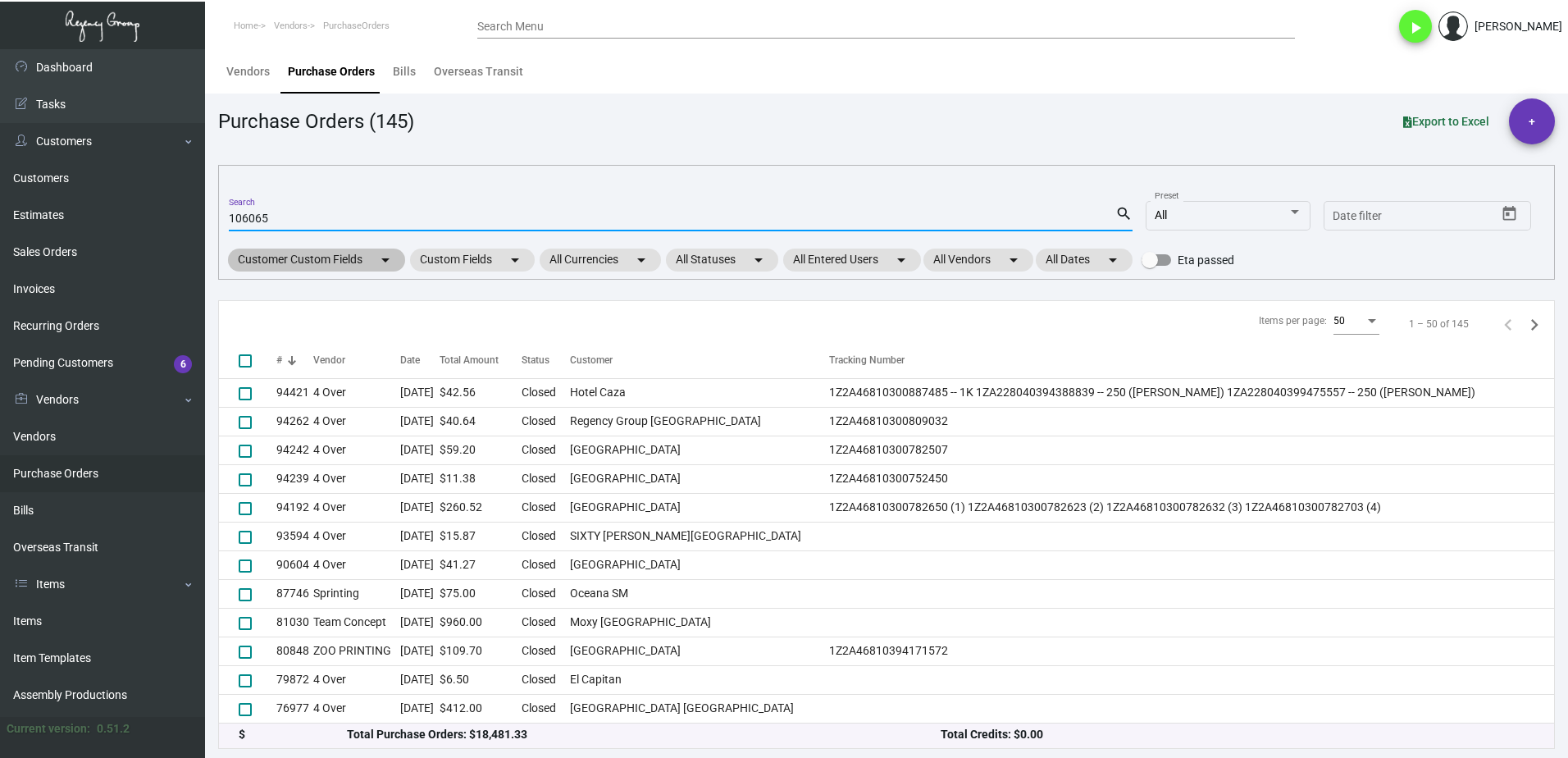
scroll to position [0, 0]
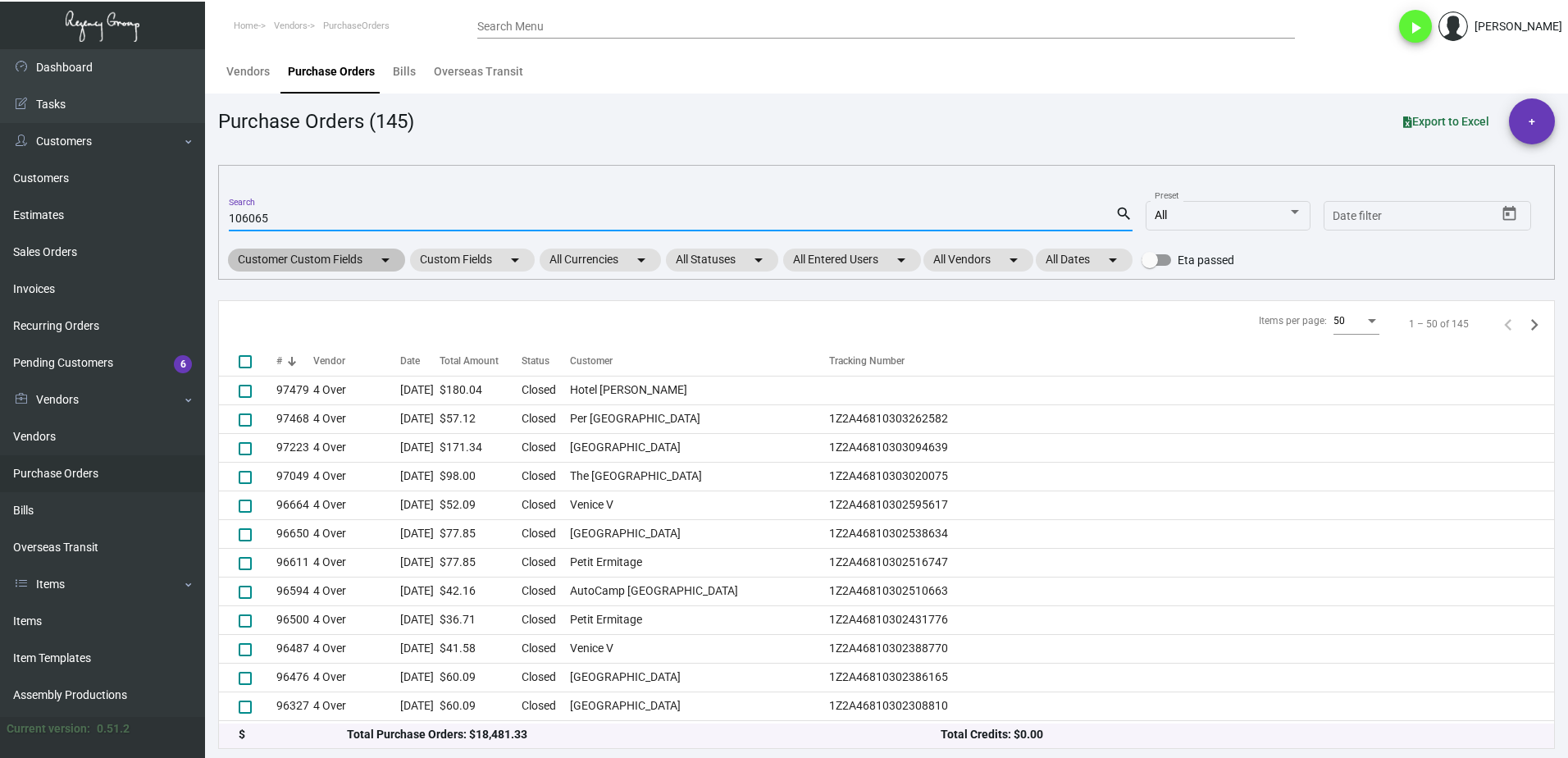
type input "106065"
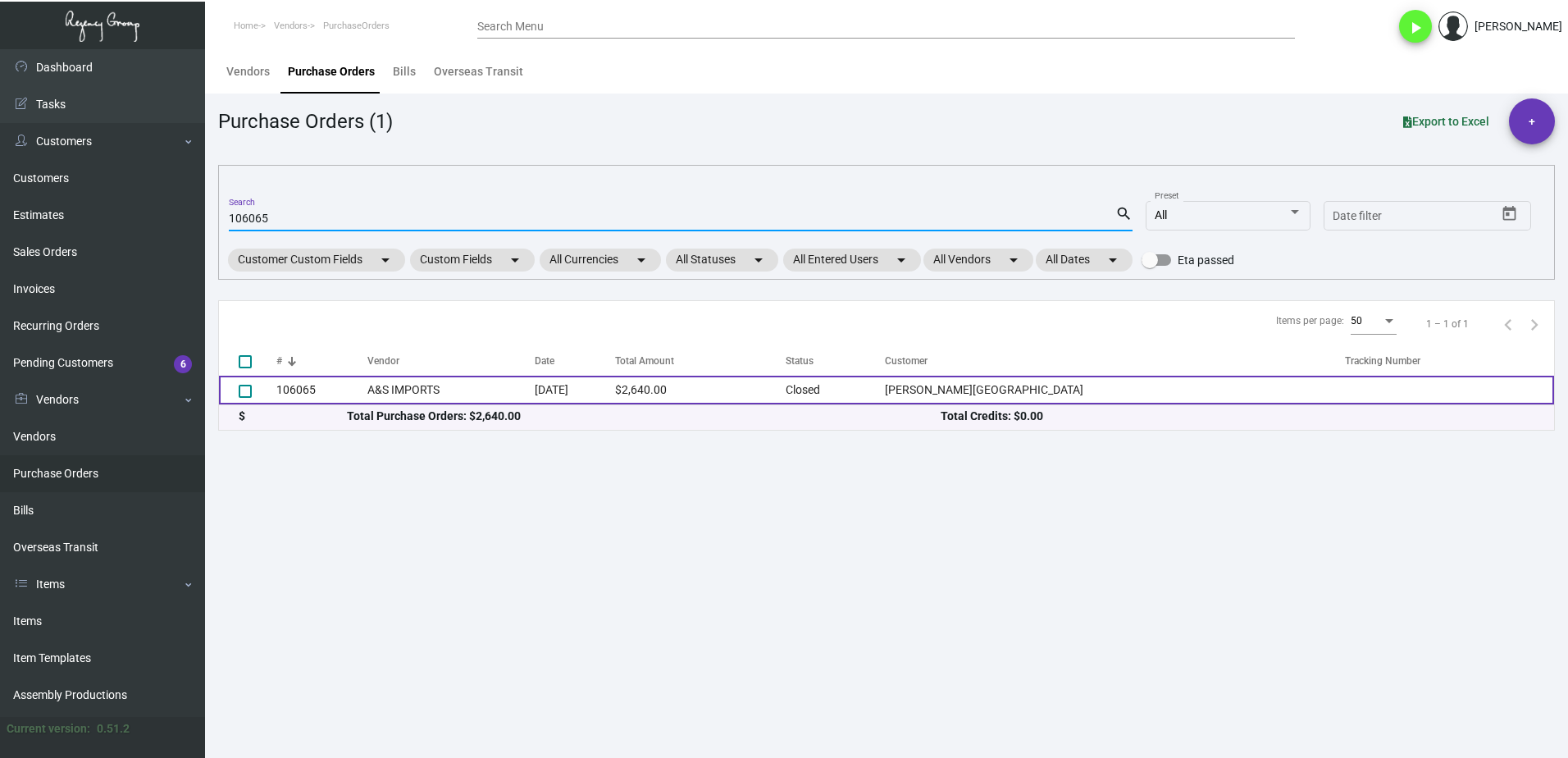
click at [332, 391] on td "106065" at bounding box center [322, 390] width 91 height 29
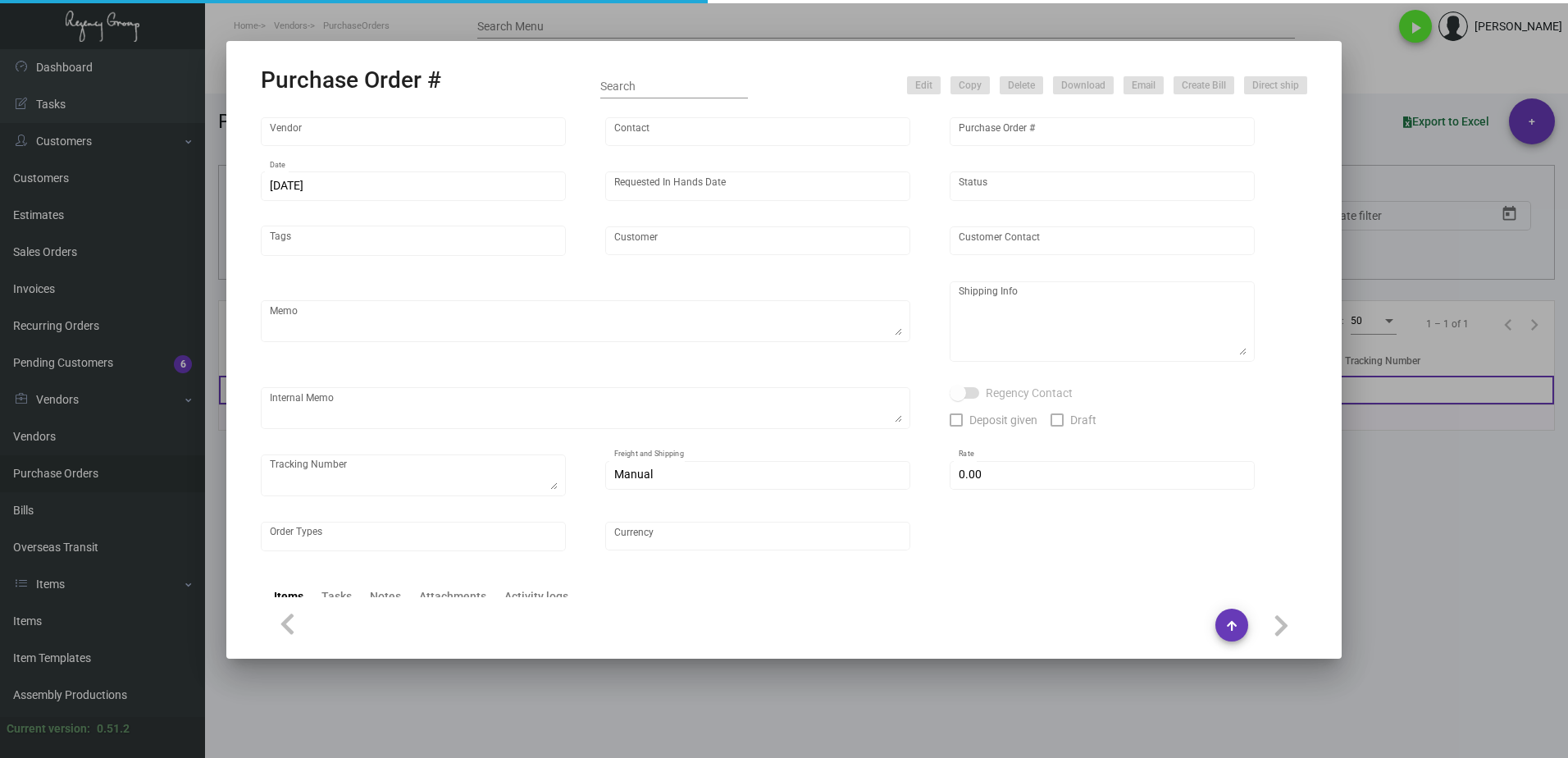
type input "A&S IMPORTS"
type input "JAIN SAUL"
type input "106065"
type input "6/24/2024"
type input "7/1/2024"
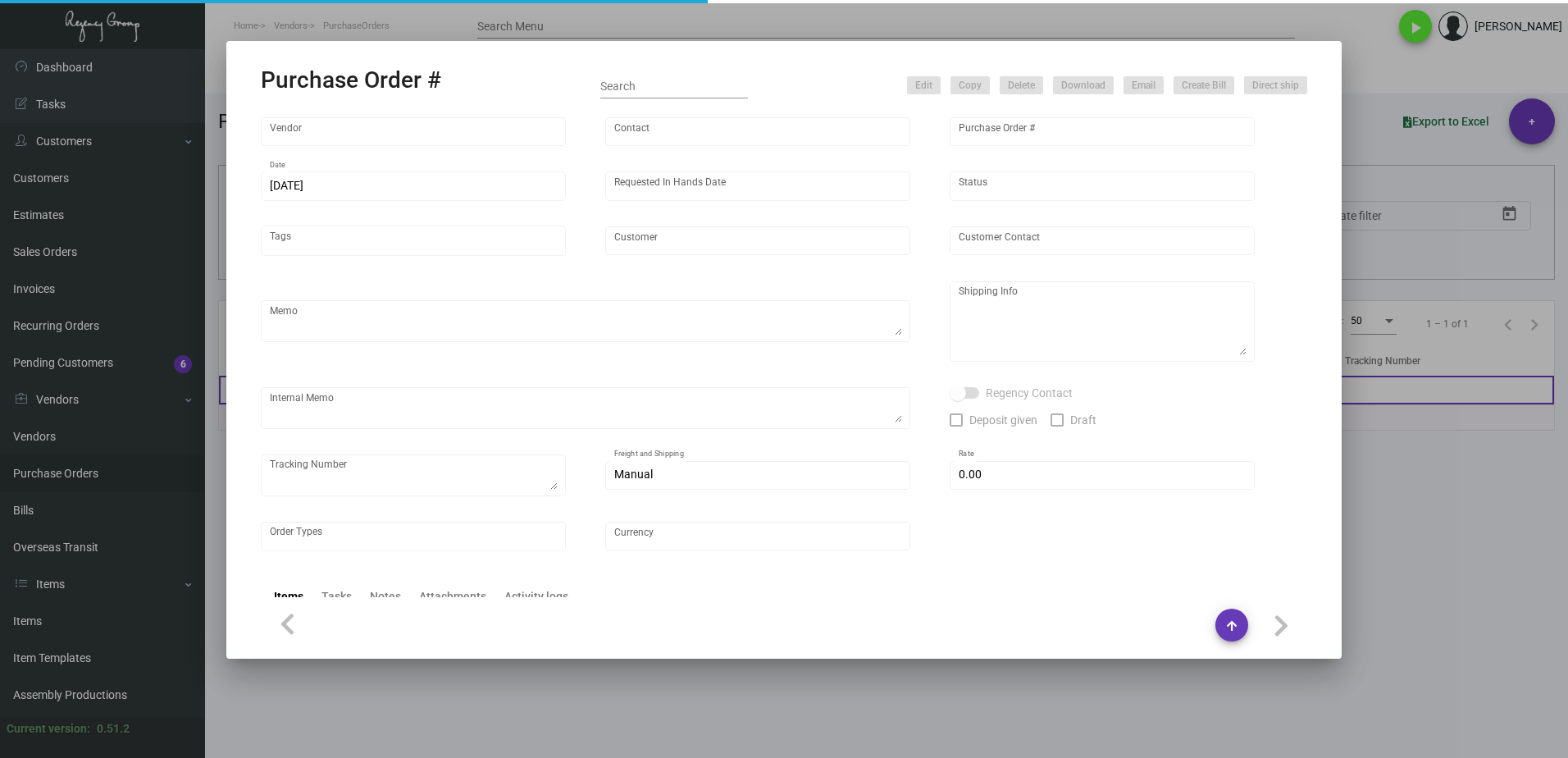
type input "Lowell Hotel"
type textarea "Repeat Previous PO 95049."
type textarea "Regency Group NJ - Alex Penate 22 Belgrove Dr. Kearny, NJ, 07032 US"
type textarea "NJ Warehouse. CC paid 6/28/2024 6205 TSW Paid balance of $305.00 7/29/2024 1246"
checkbox input "true"
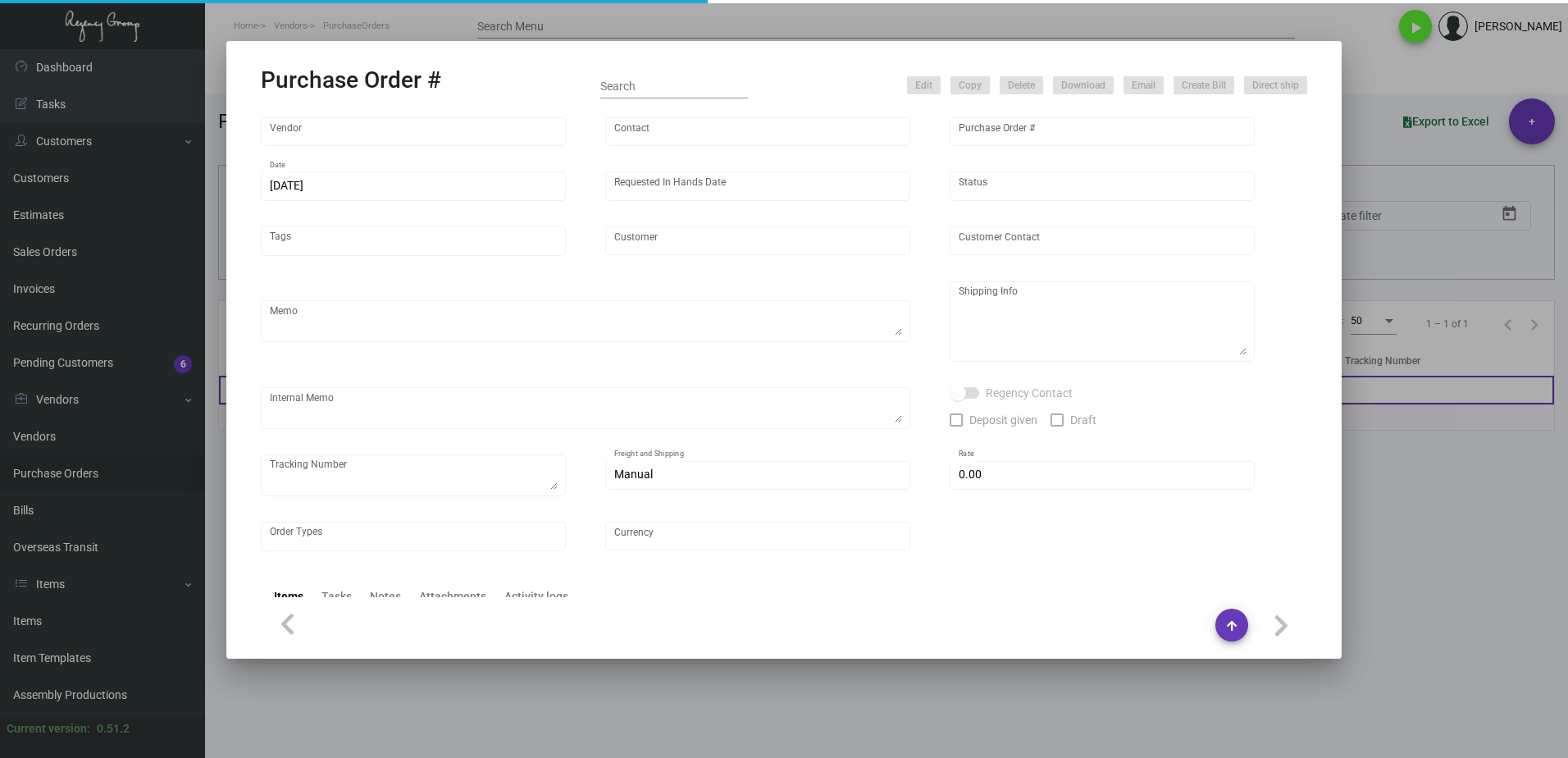
checkbox input "true"
type input "$ 0.00"
type input "United States Dollar $"
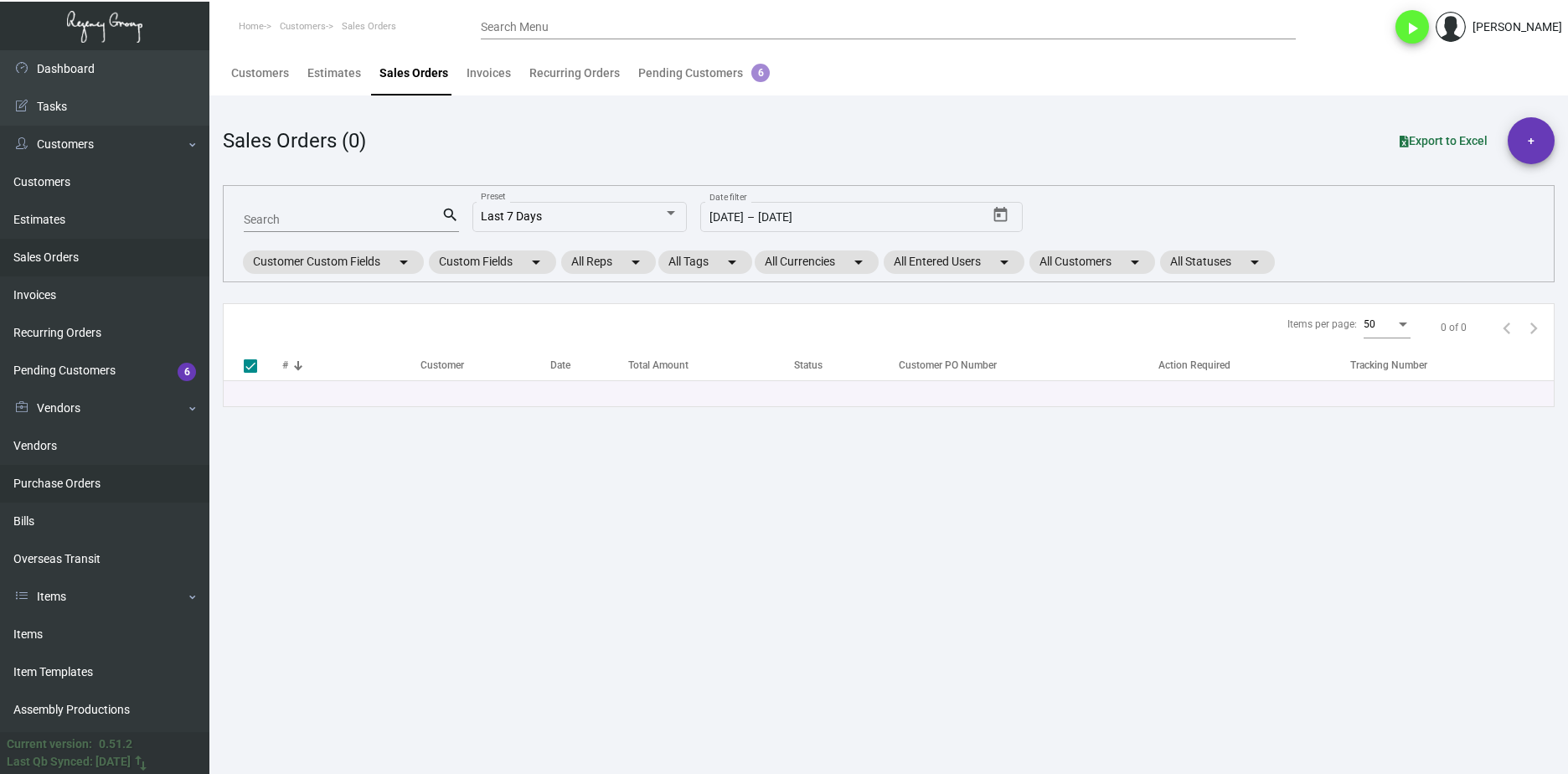
drag, startPoint x: 91, startPoint y: 470, endPoint x: 103, endPoint y: 491, distance: 24.2
click at [91, 471] on link "Purchase Orders" at bounding box center [104, 483] width 209 height 38
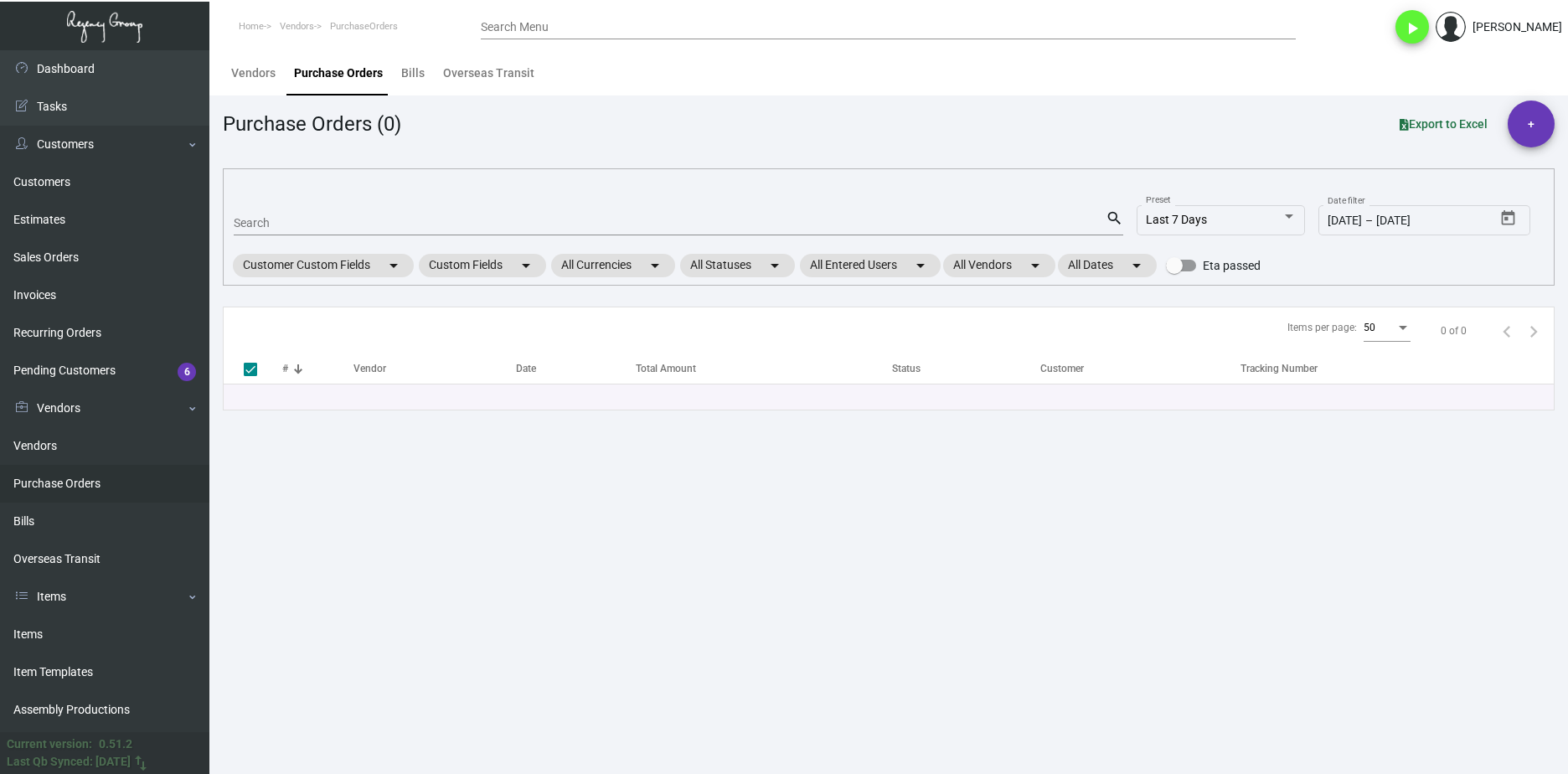
click at [103, 491] on link "Purchase Orders" at bounding box center [104, 483] width 209 height 38
click at [297, 222] on input "Search" at bounding box center [669, 223] width 872 height 13
paste input "108370"
type input "108370"
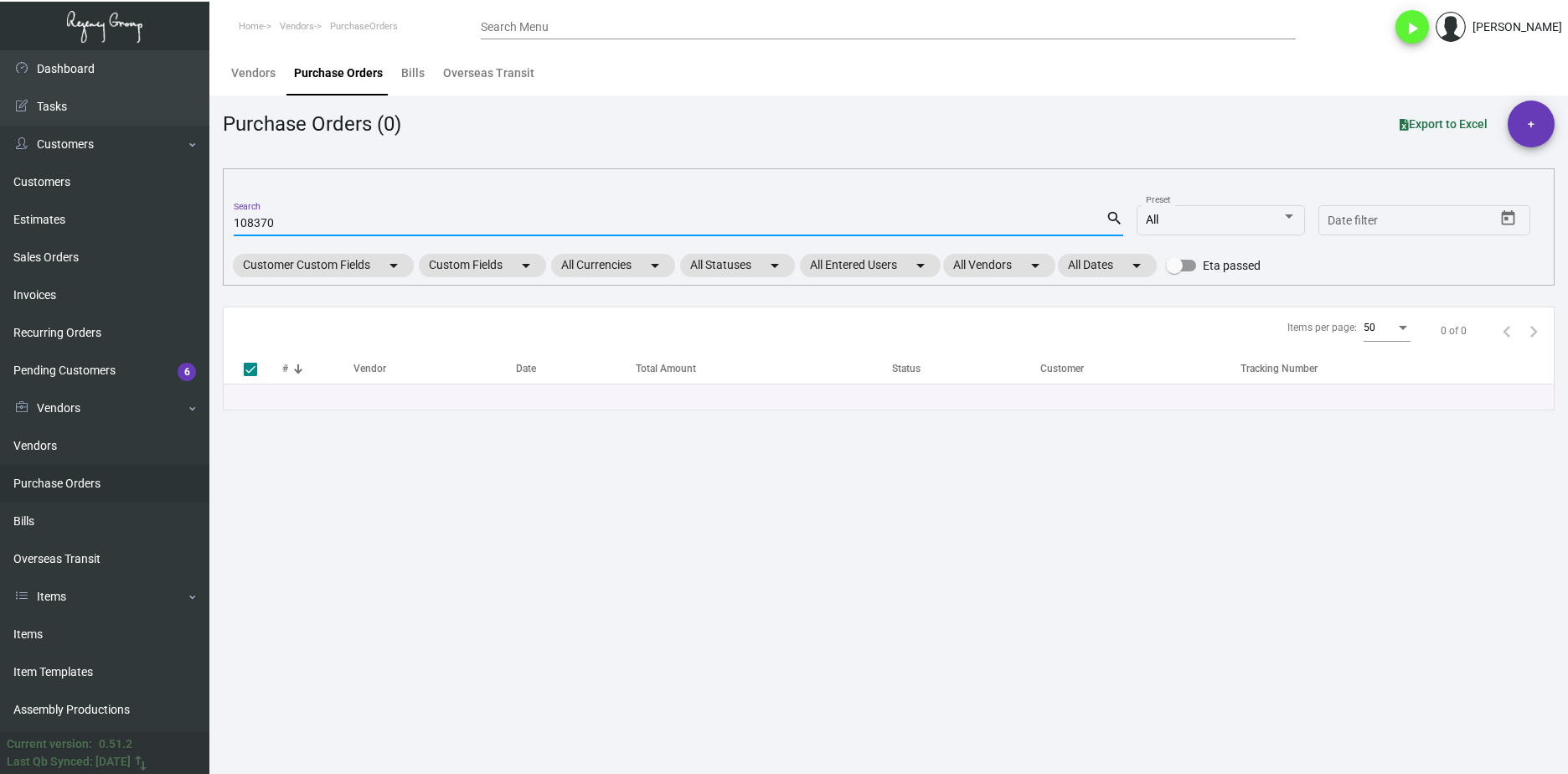
checkbox input "false"
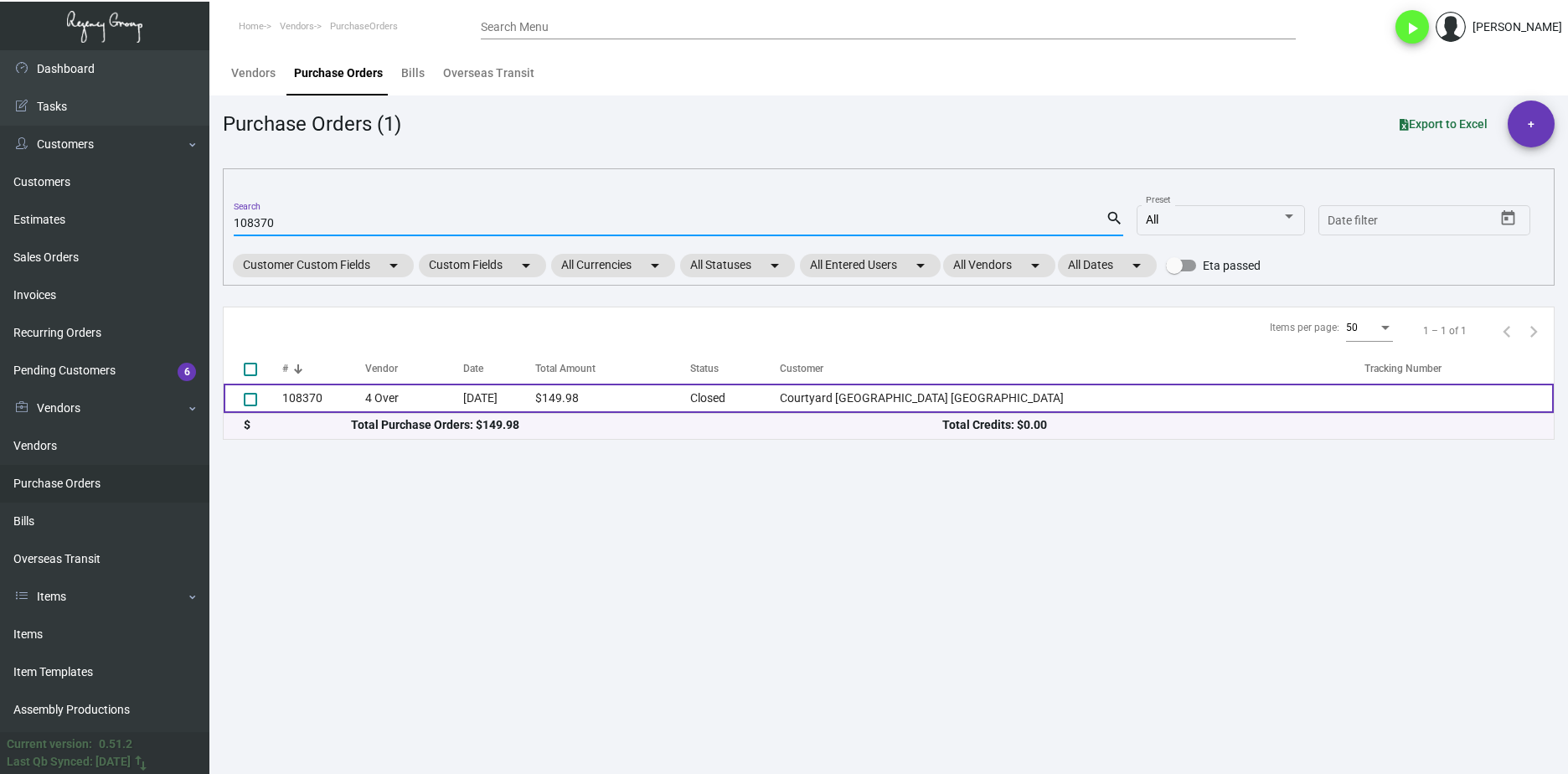
click at [327, 402] on td "108370" at bounding box center [324, 398] width 83 height 30
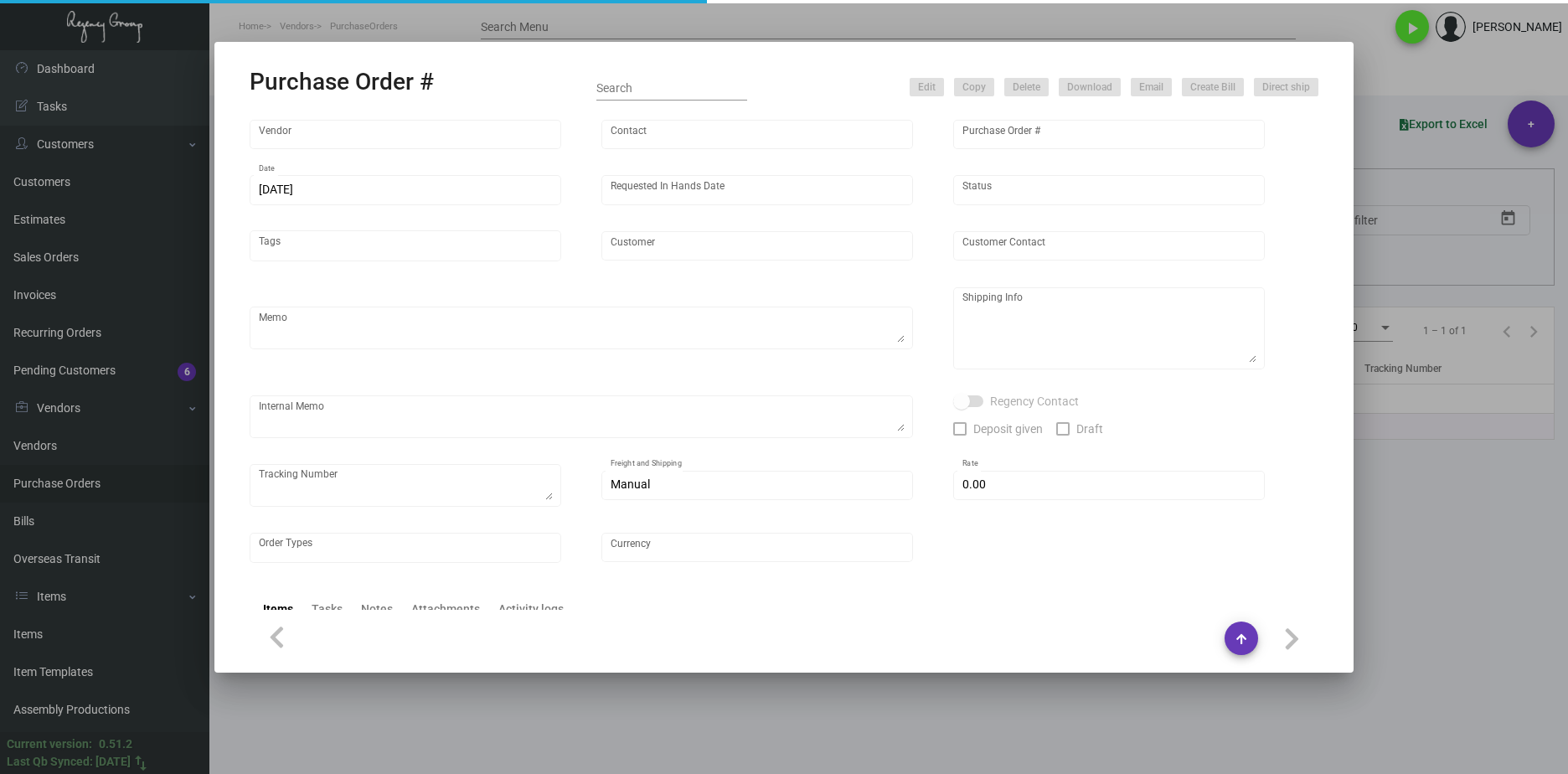
type input "4 Over"
type input "108370"
type input "11/18/2024"
type input "11/22/2024"
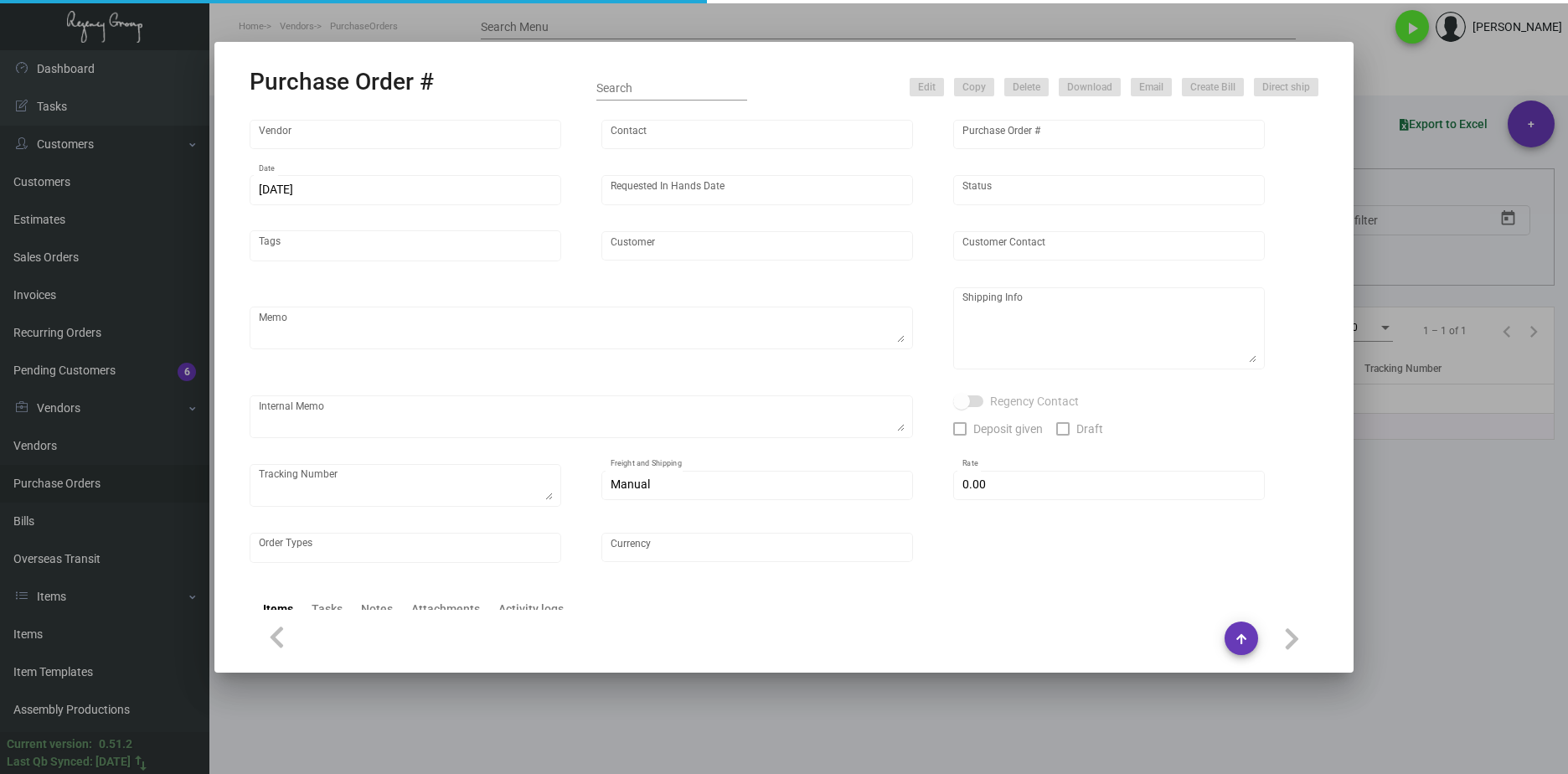
type input "Courtyard Marriott Boston Billerica"
type input "Karla Annis"
type textarea "Courtyard Marriott Boston Billerica - Karla Annis 270 Concord Road Billerica, M…"
type textarea "FREE LOCAL DELIVERY TO NJ WH ; SHIPPING THERE FIRST THEN TO HOTEL. // ORDER #00…"
type input "$ 0.00"
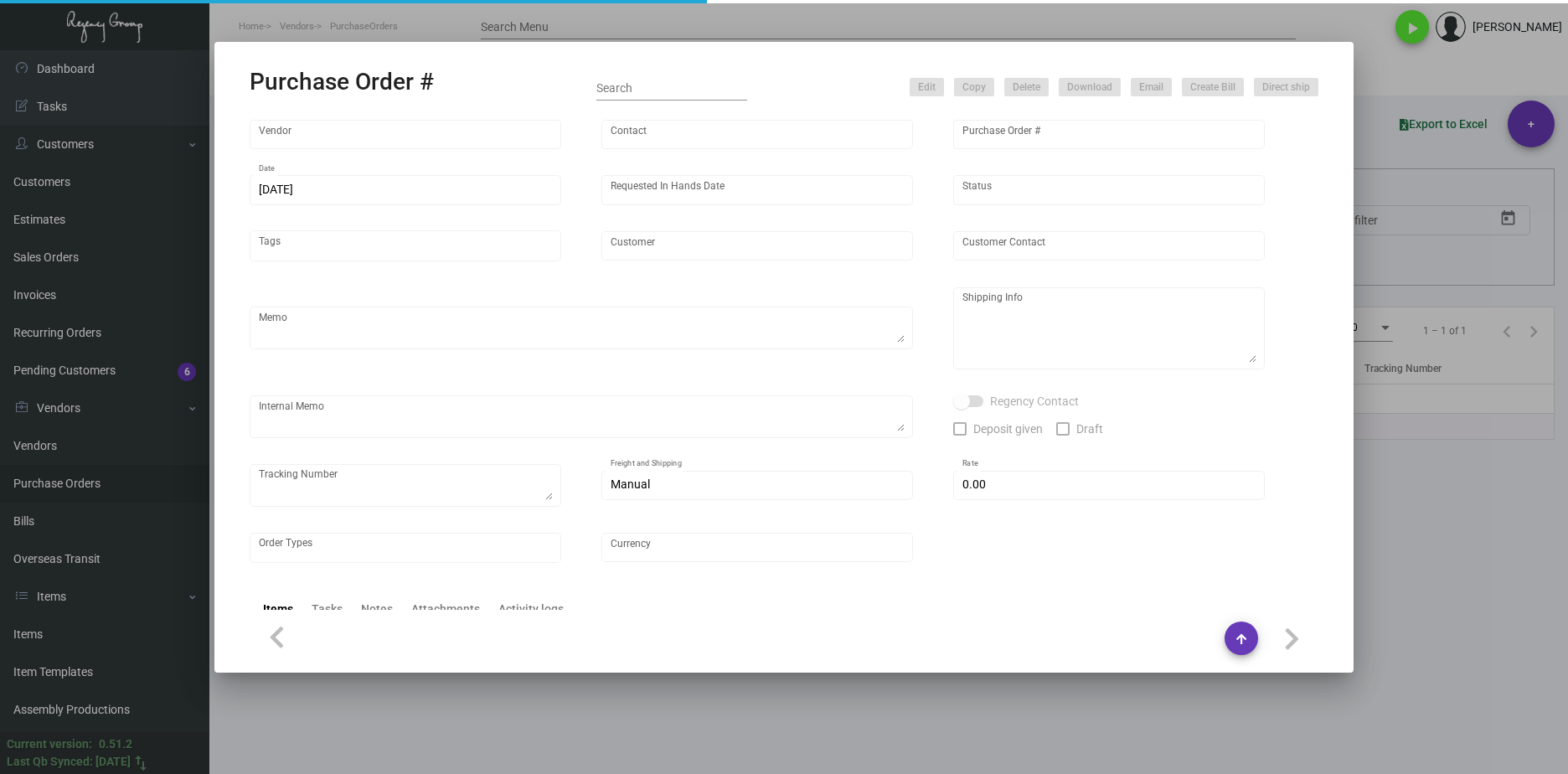
type input "United States Dollar $"
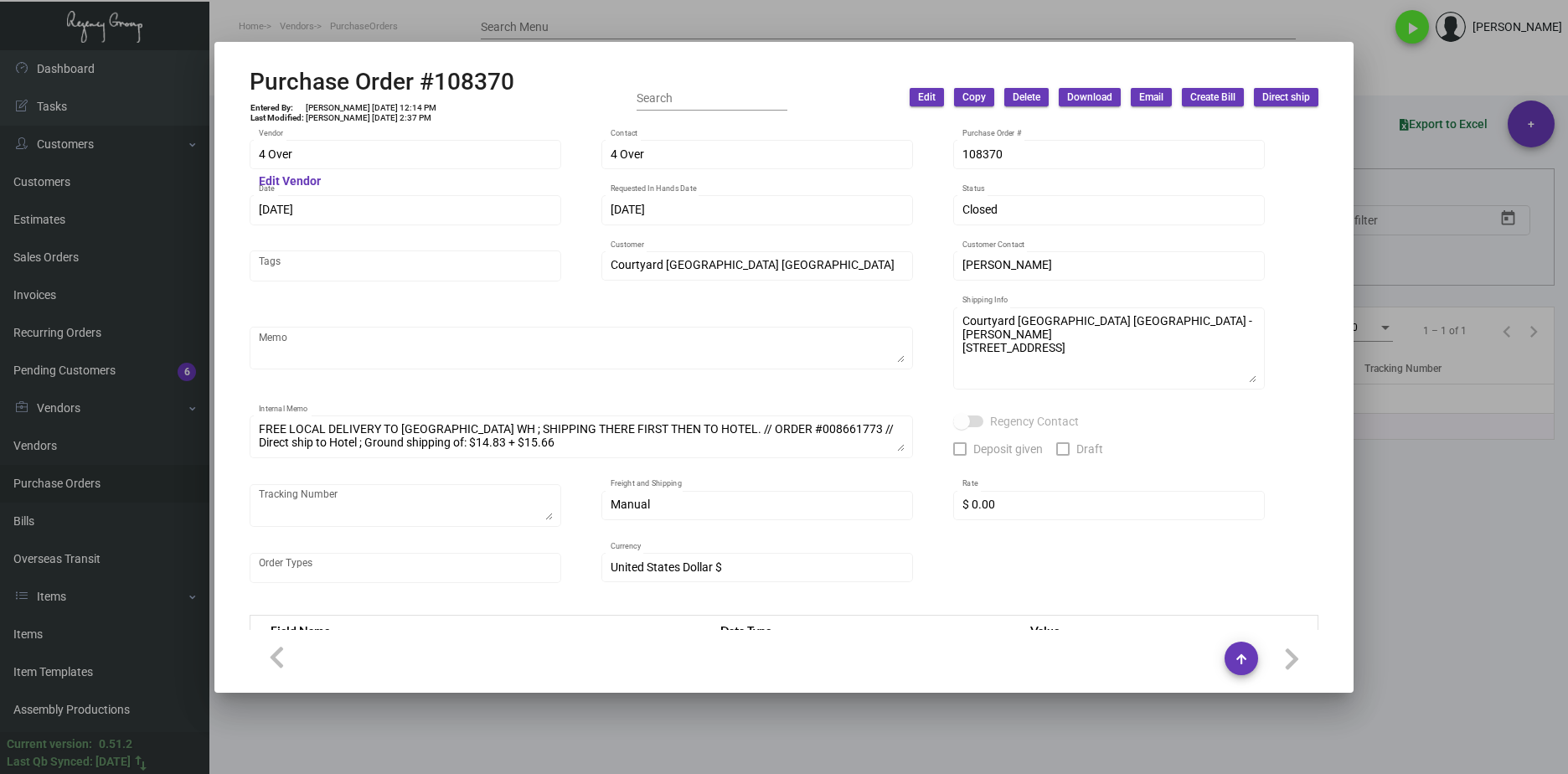
drag, startPoint x: 324, startPoint y: 163, endPoint x: 225, endPoint y: 172, distance: 99.4
click at [225, 172] on mat-dialog-container "Purchase Order #108370 Entered By: Joyce Lei 11/18/24, 12:14 PM Last Modified: …" at bounding box center [784, 367] width 1139 height 650
copy div
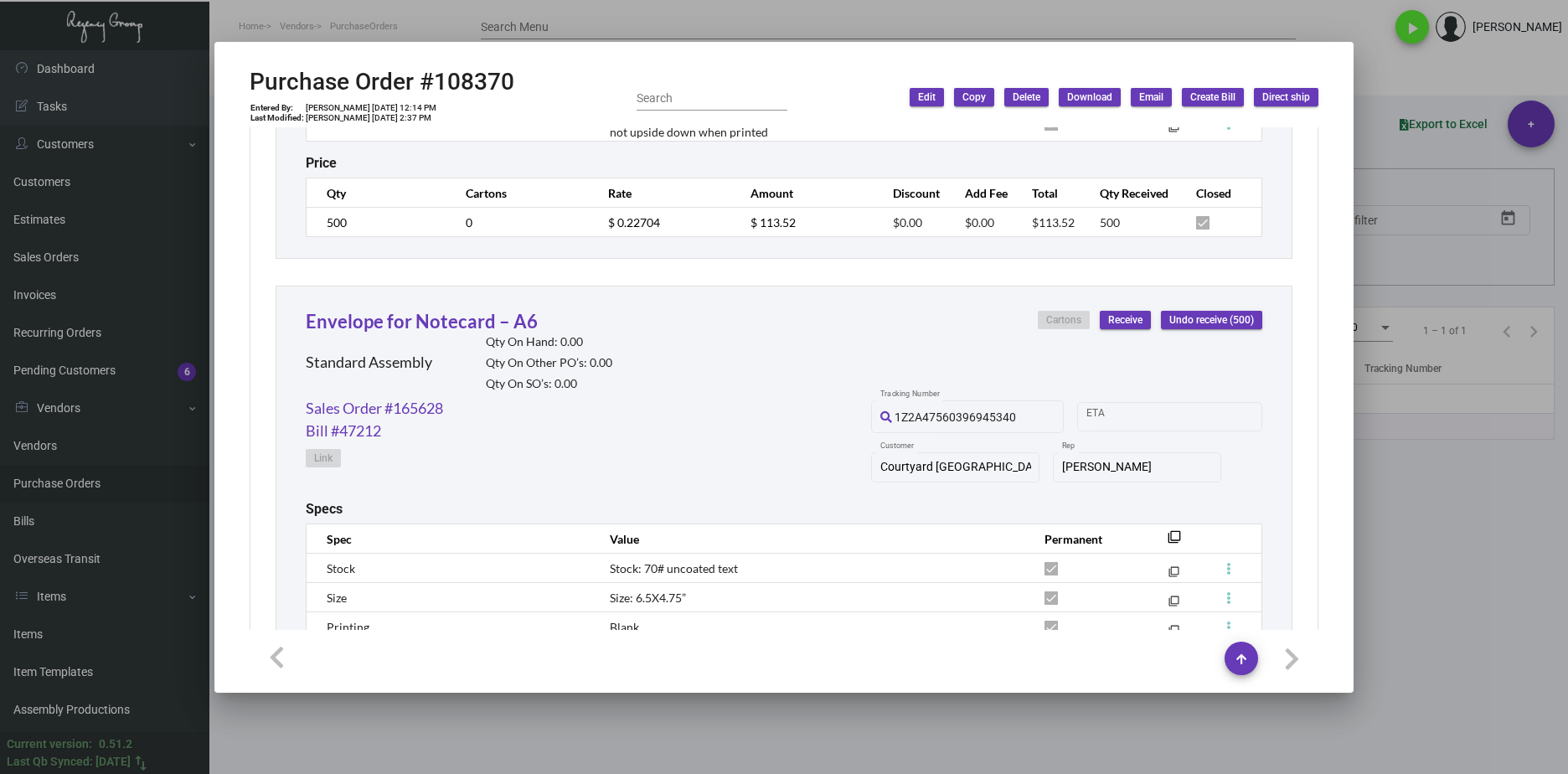
scroll to position [1415, 0]
